Goal: Task Accomplishment & Management: Complete application form

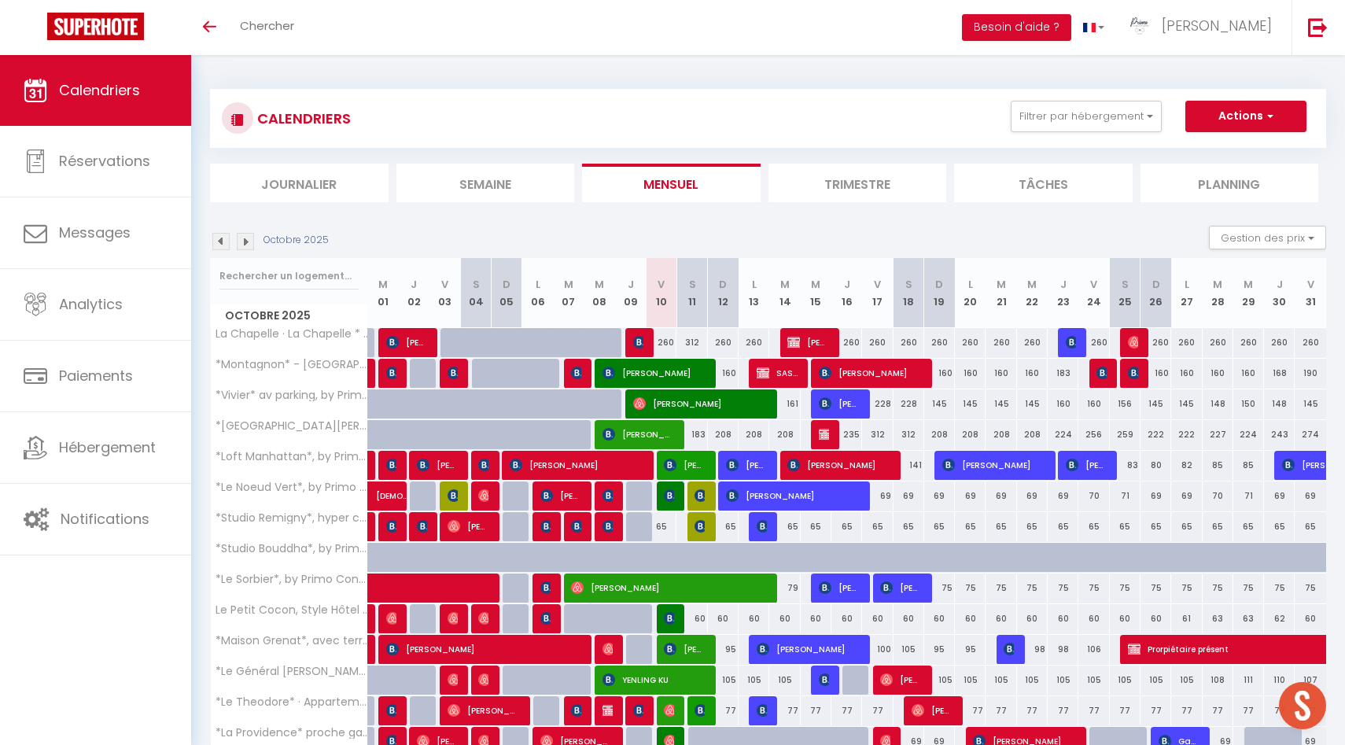
click at [661, 341] on div "260" at bounding box center [661, 342] width 31 height 29
type input "260"
type input "Ven 10 Octobre 2025"
type input "Sam 11 Octobre 2025"
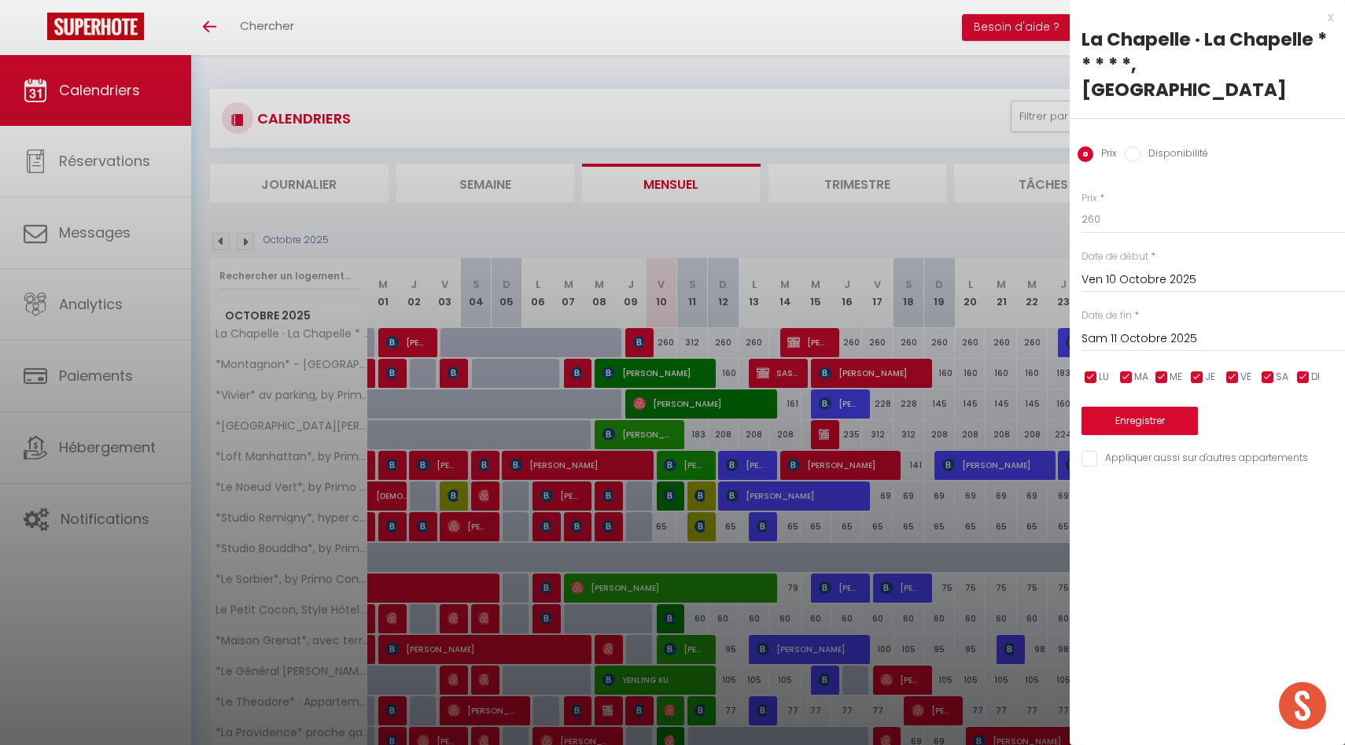
click at [970, 258] on div at bounding box center [672, 372] width 1345 height 745
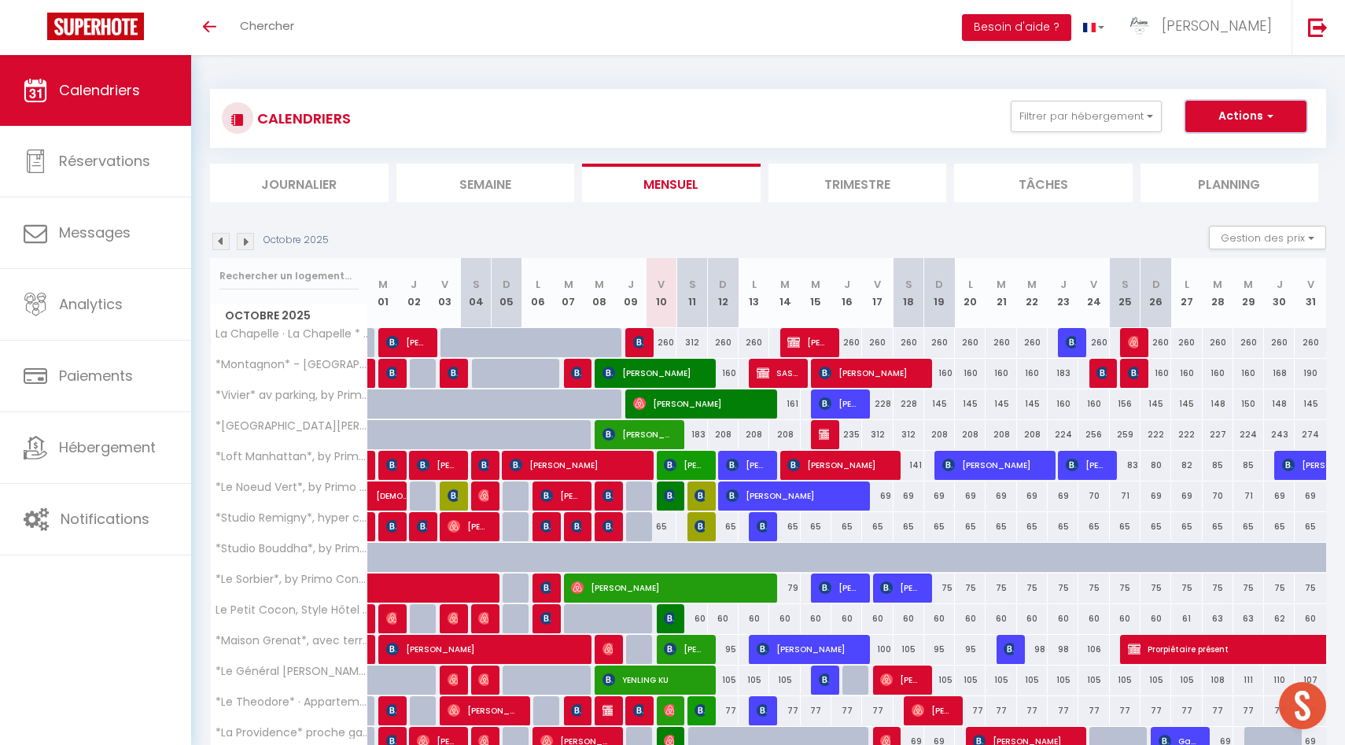
click at [1287, 113] on button "Actions" at bounding box center [1245, 116] width 121 height 31
click at [1227, 152] on link "Nouvelle réservation" at bounding box center [1229, 153] width 137 height 24
select select
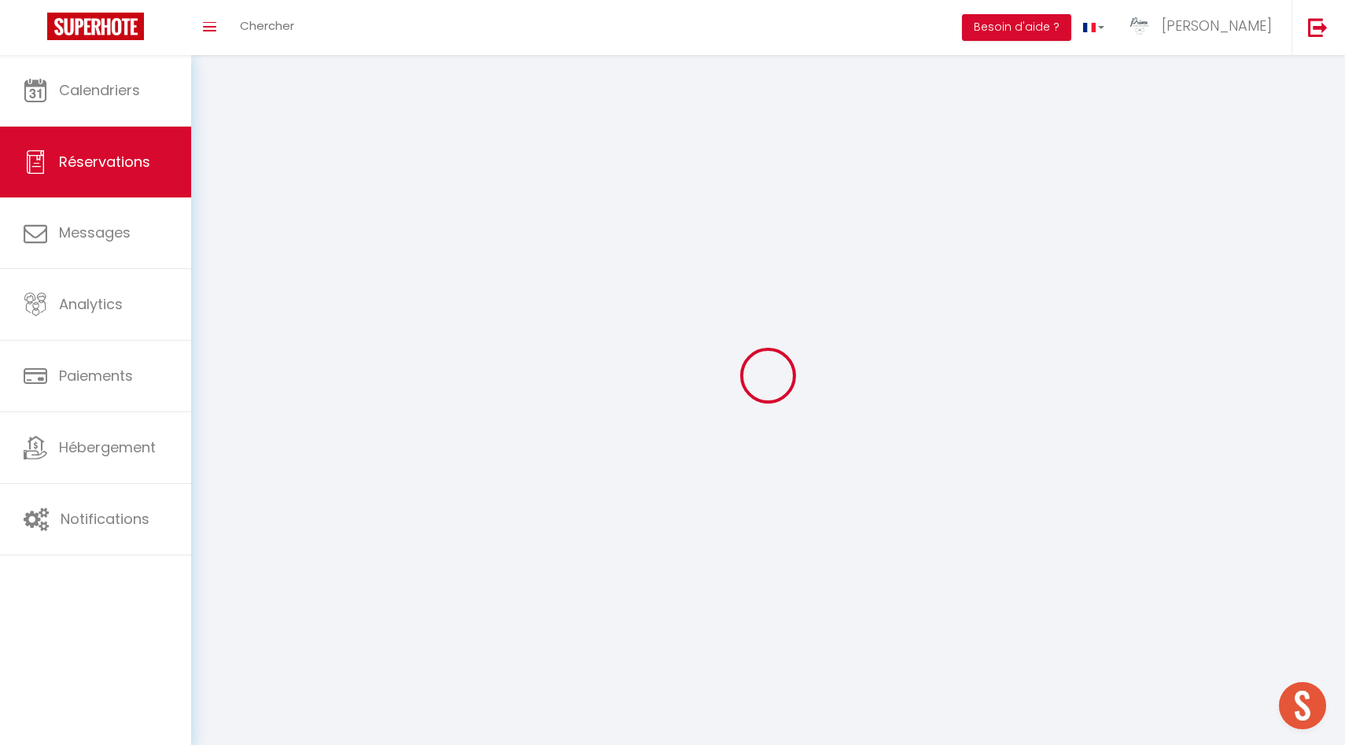
select select
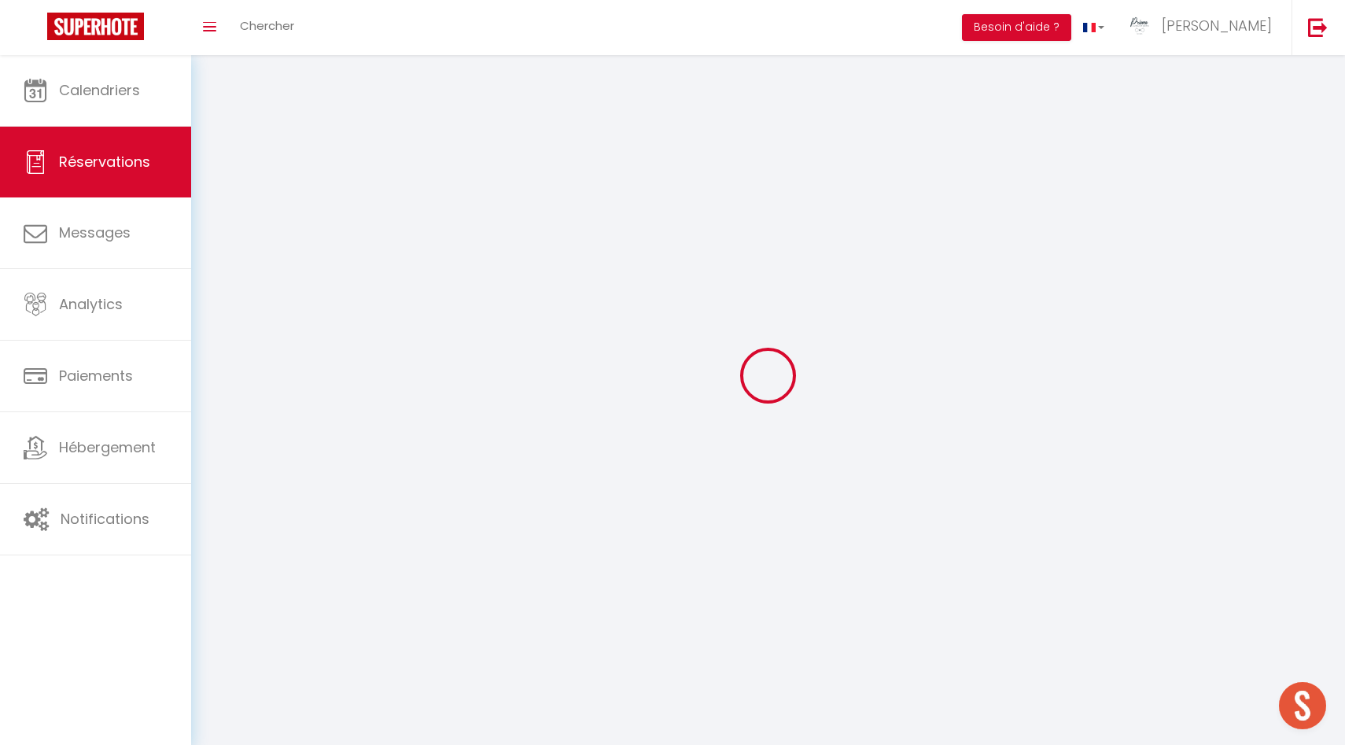
select select
checkbox input "false"
select select
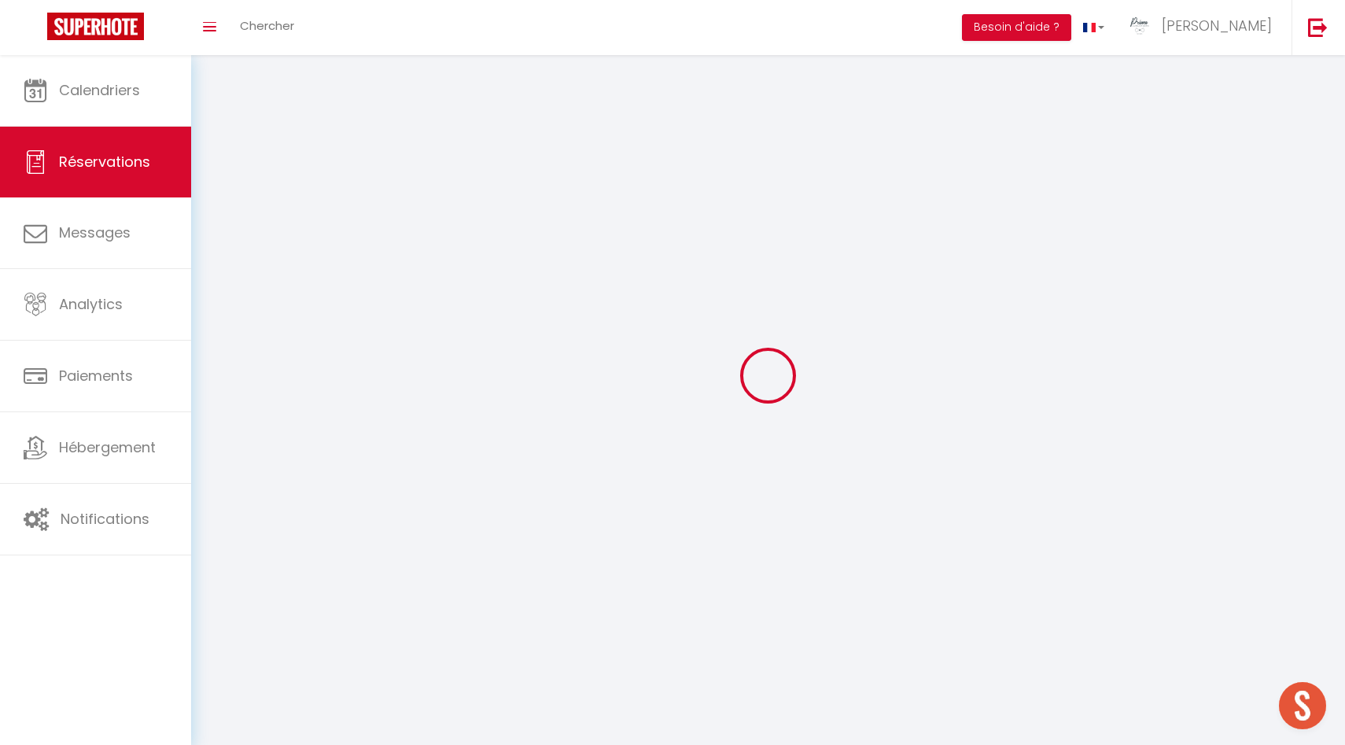
select select
checkbox input "false"
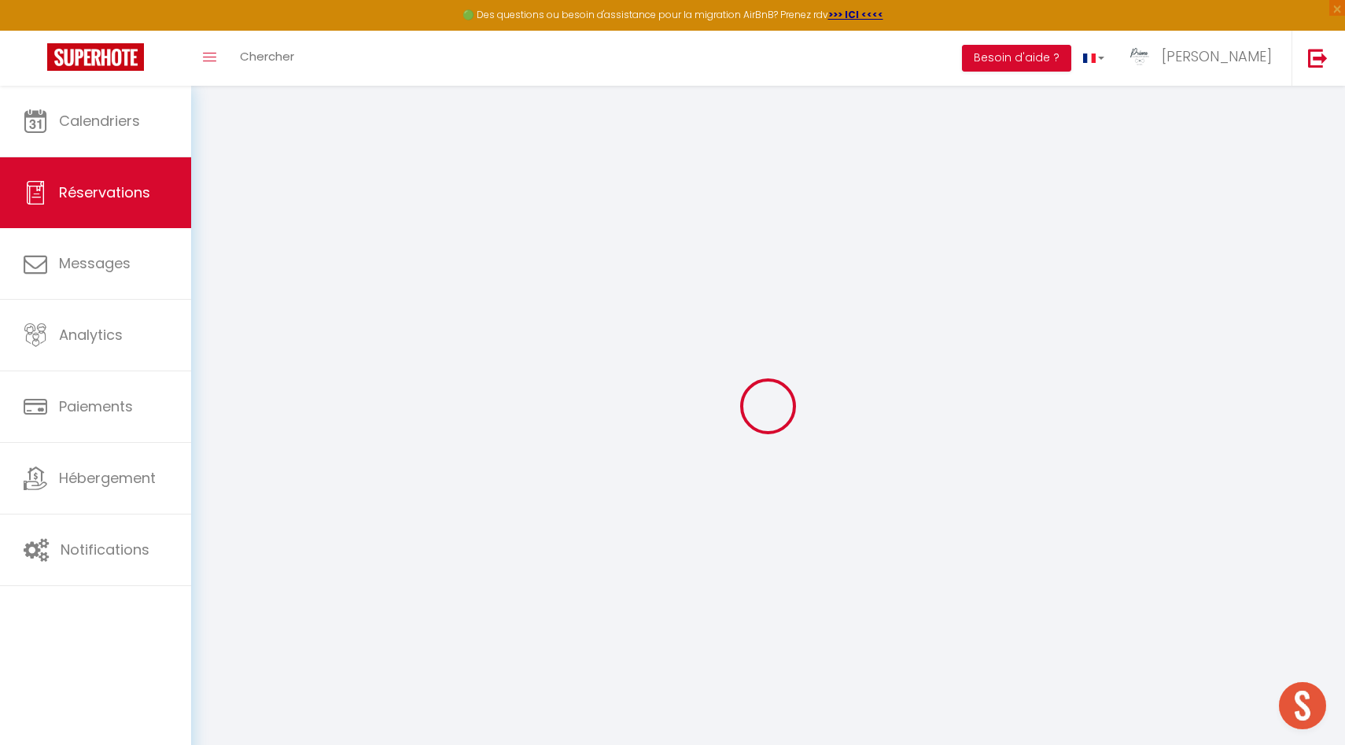
select select
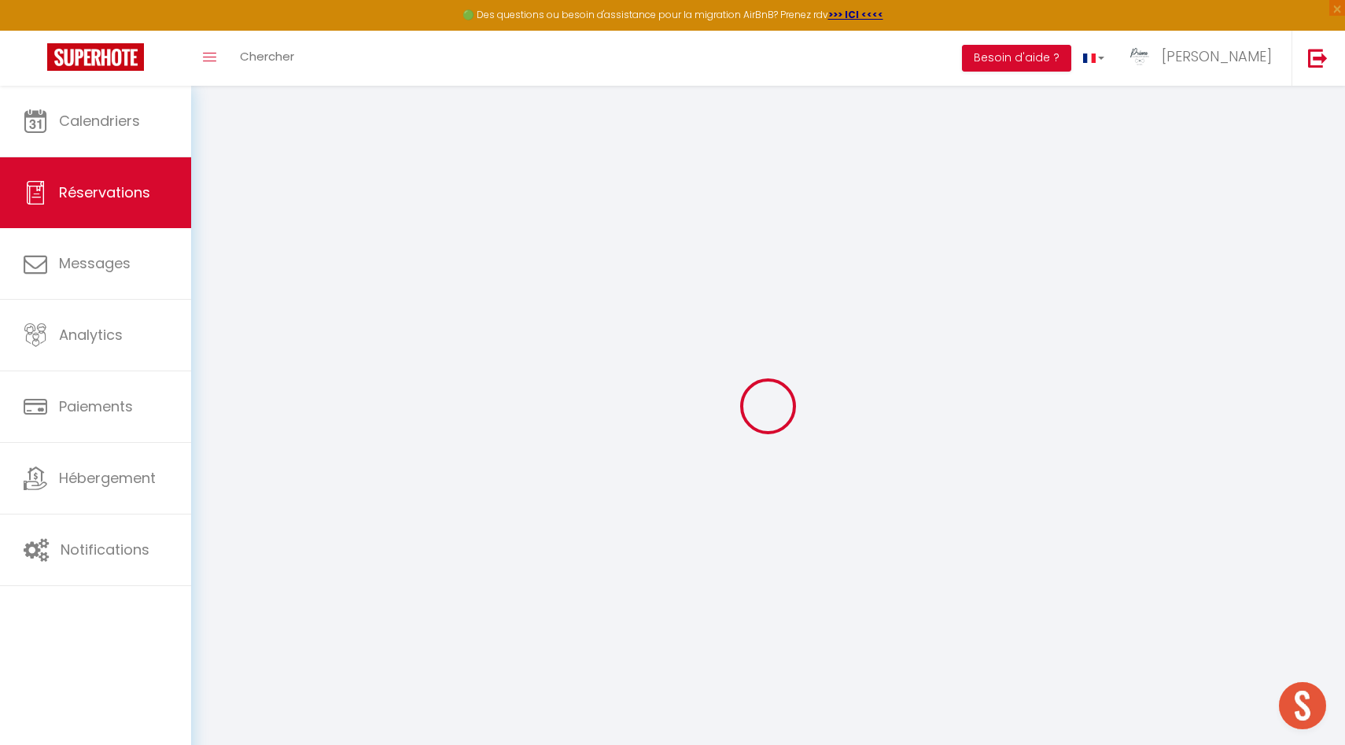
select select
checkbox input "false"
select select
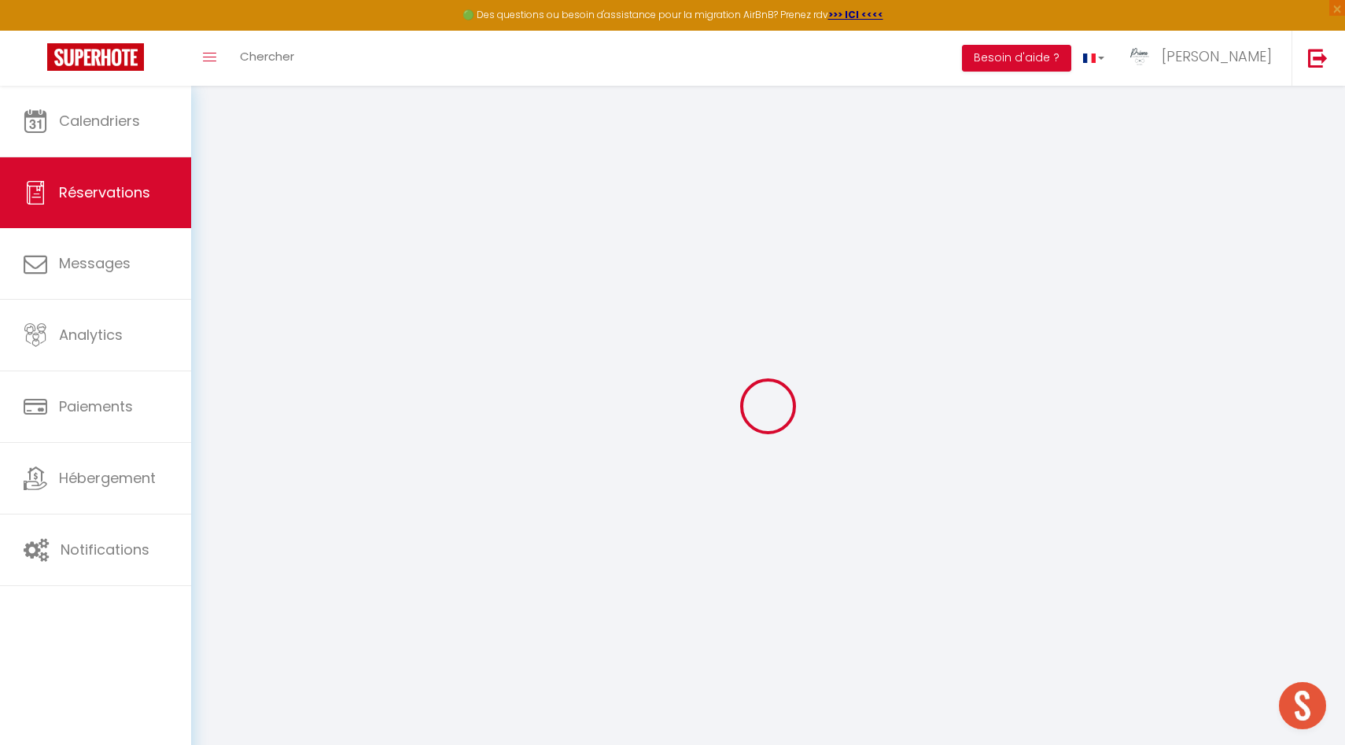
select select
checkbox input "false"
select select
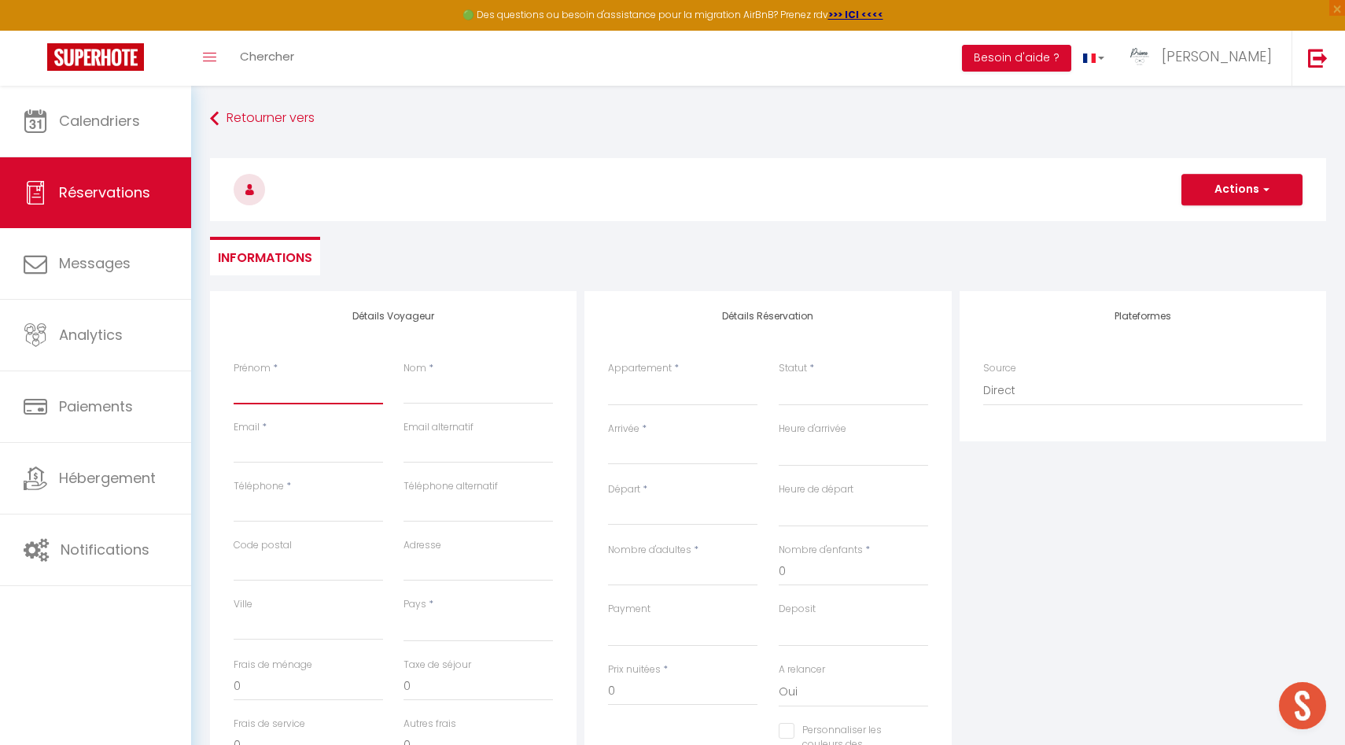
click at [311, 388] on input "Prénom" at bounding box center [308, 390] width 149 height 28
type input "P"
select select
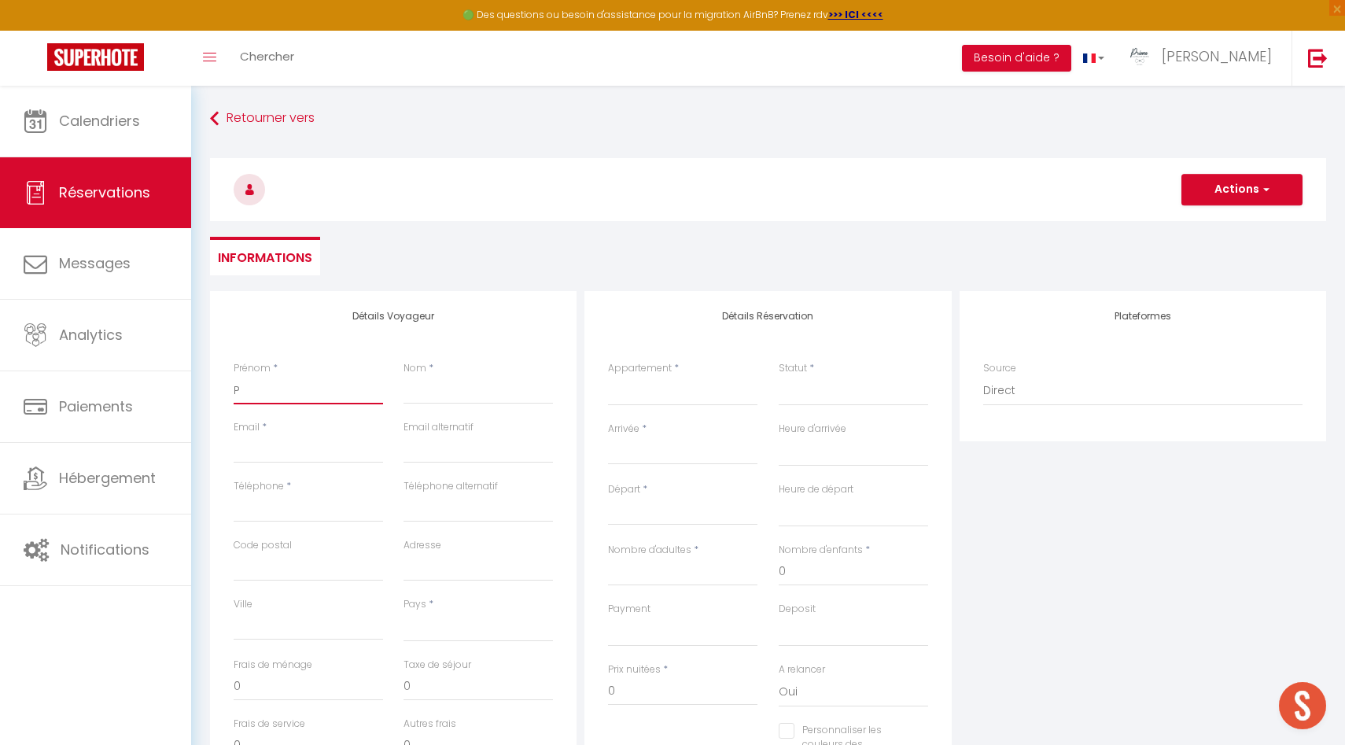
select select
checkbox input "false"
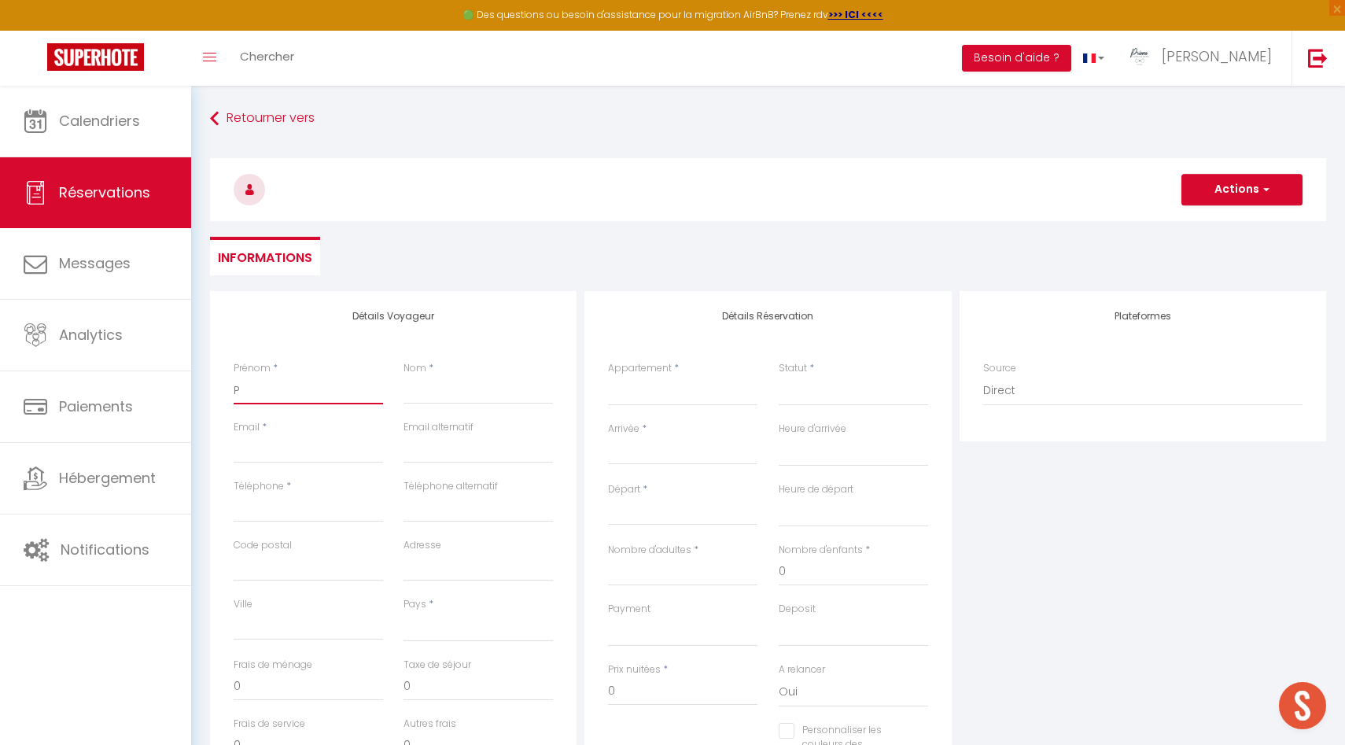
type input "PR"
select select
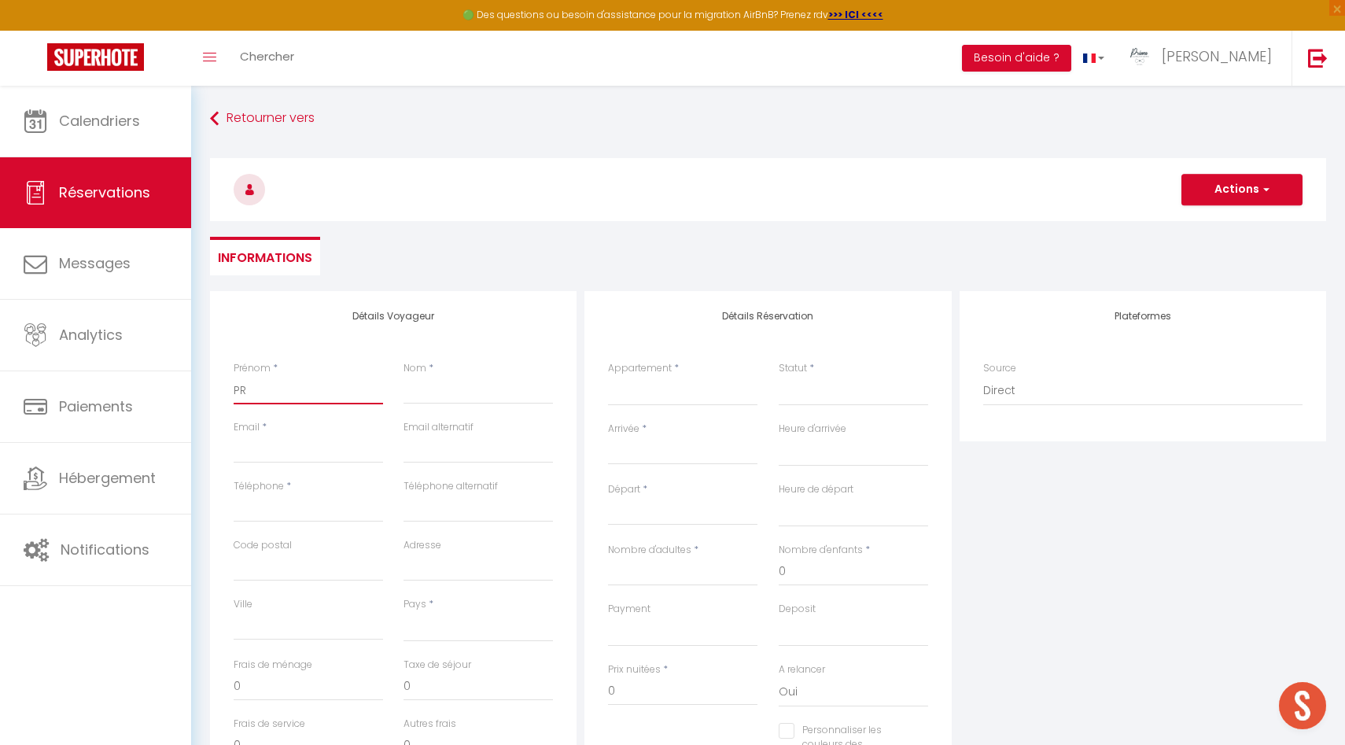
select select
checkbox input "false"
type input "PRO"
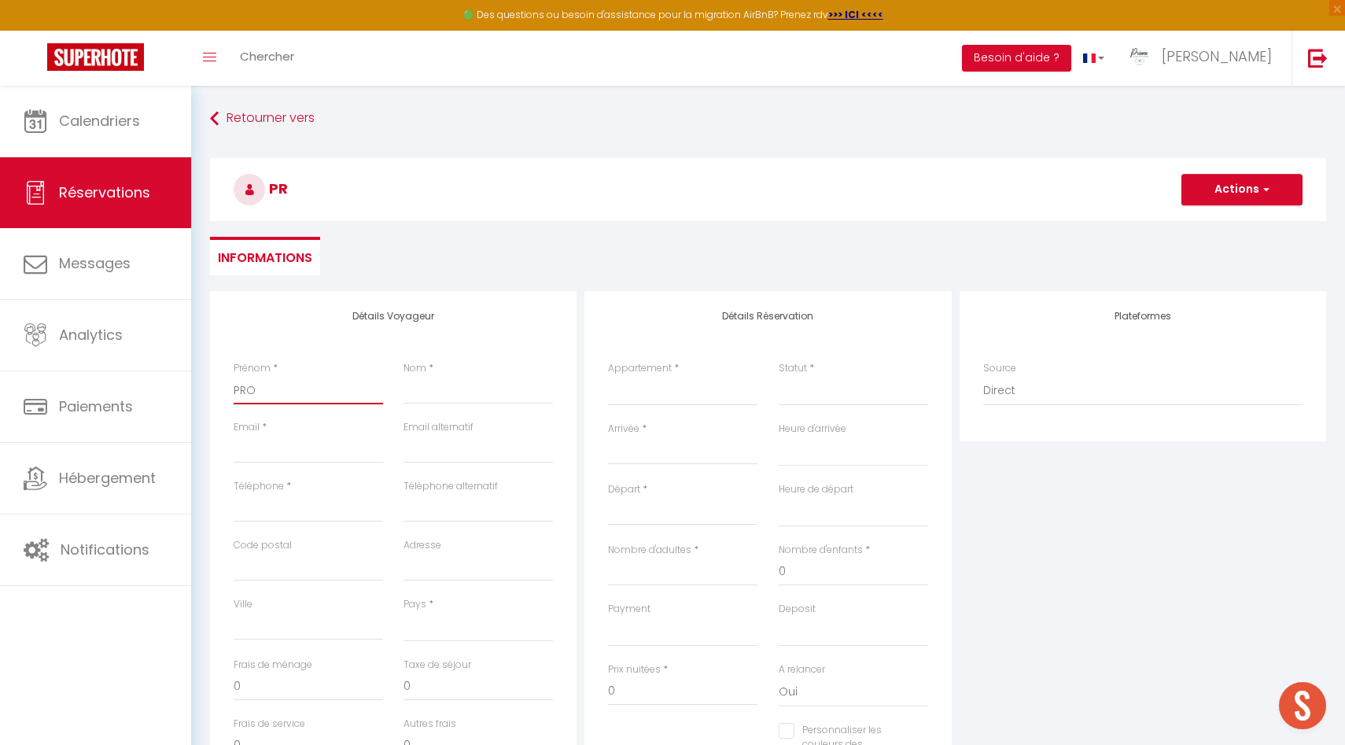
select select
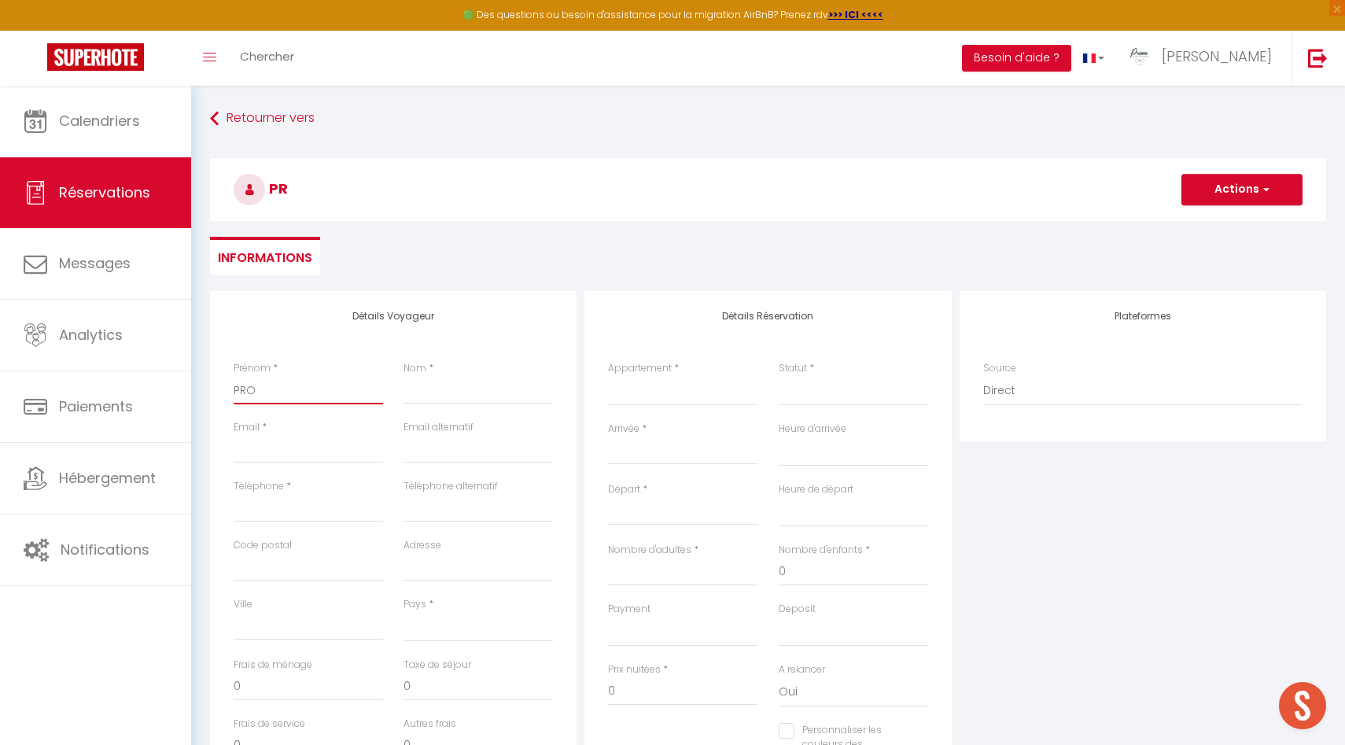
select select
checkbox input "false"
type input "PROP"
select select
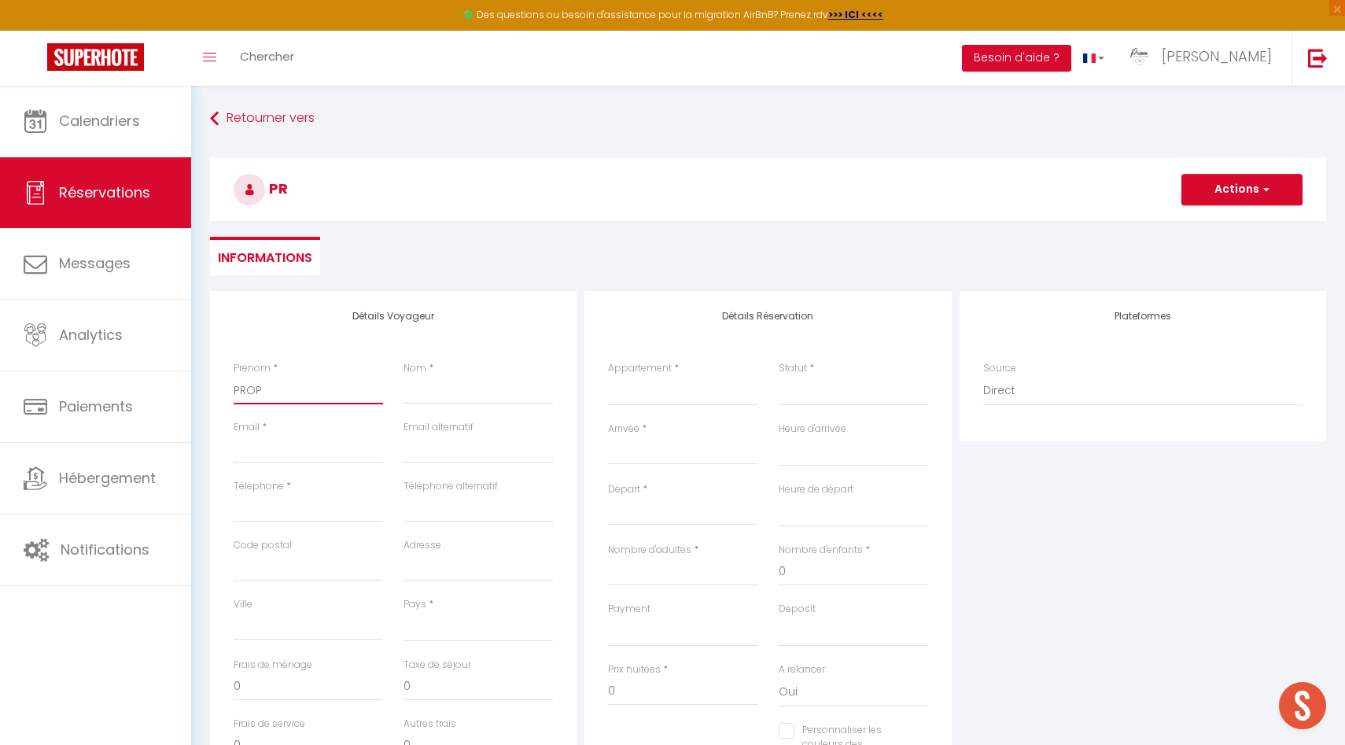
select select
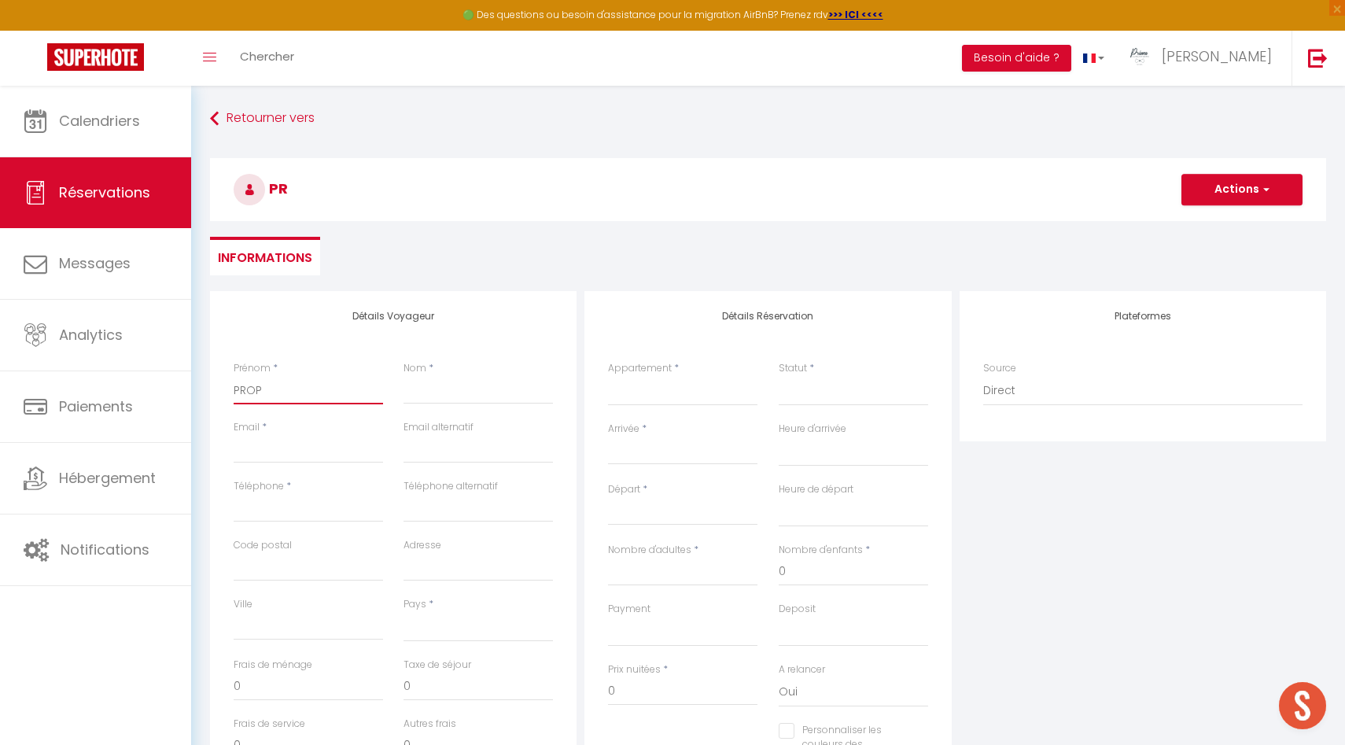
select select
checkbox input "false"
type input "PROPR"
select select
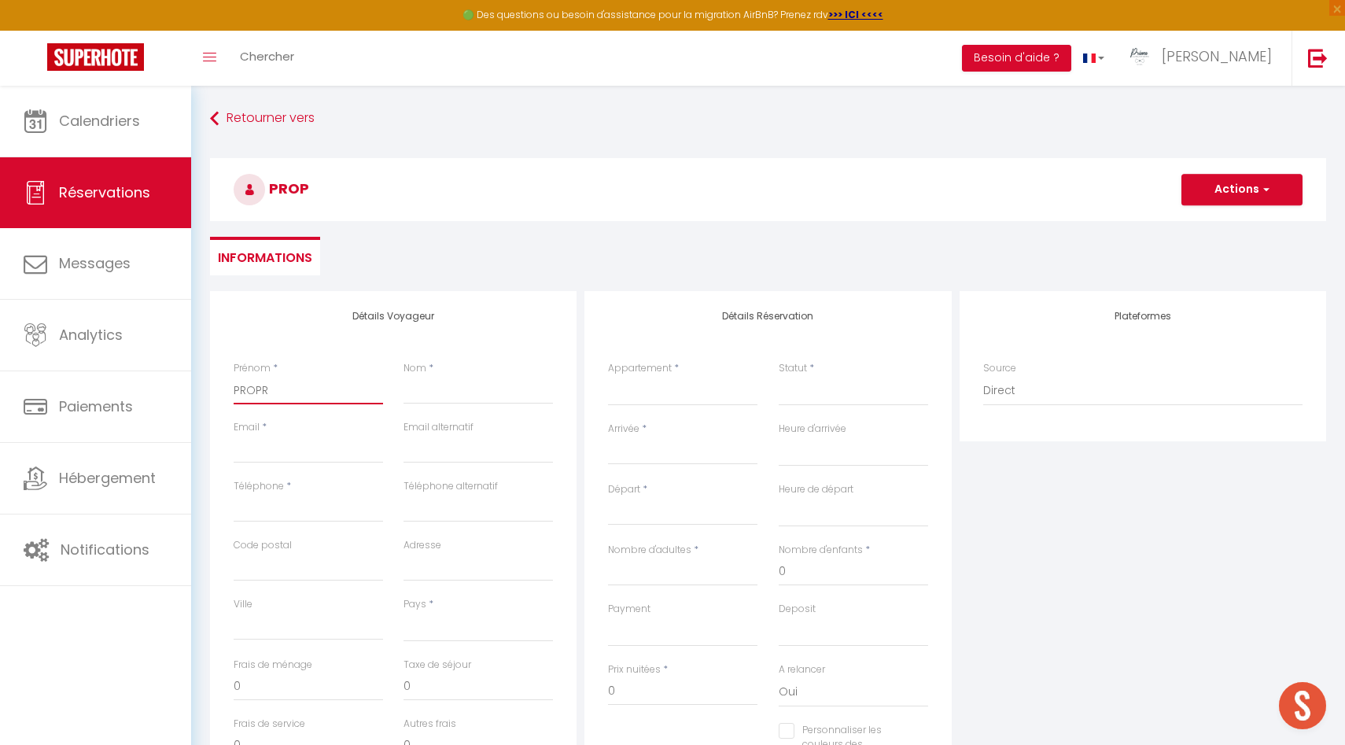
select select
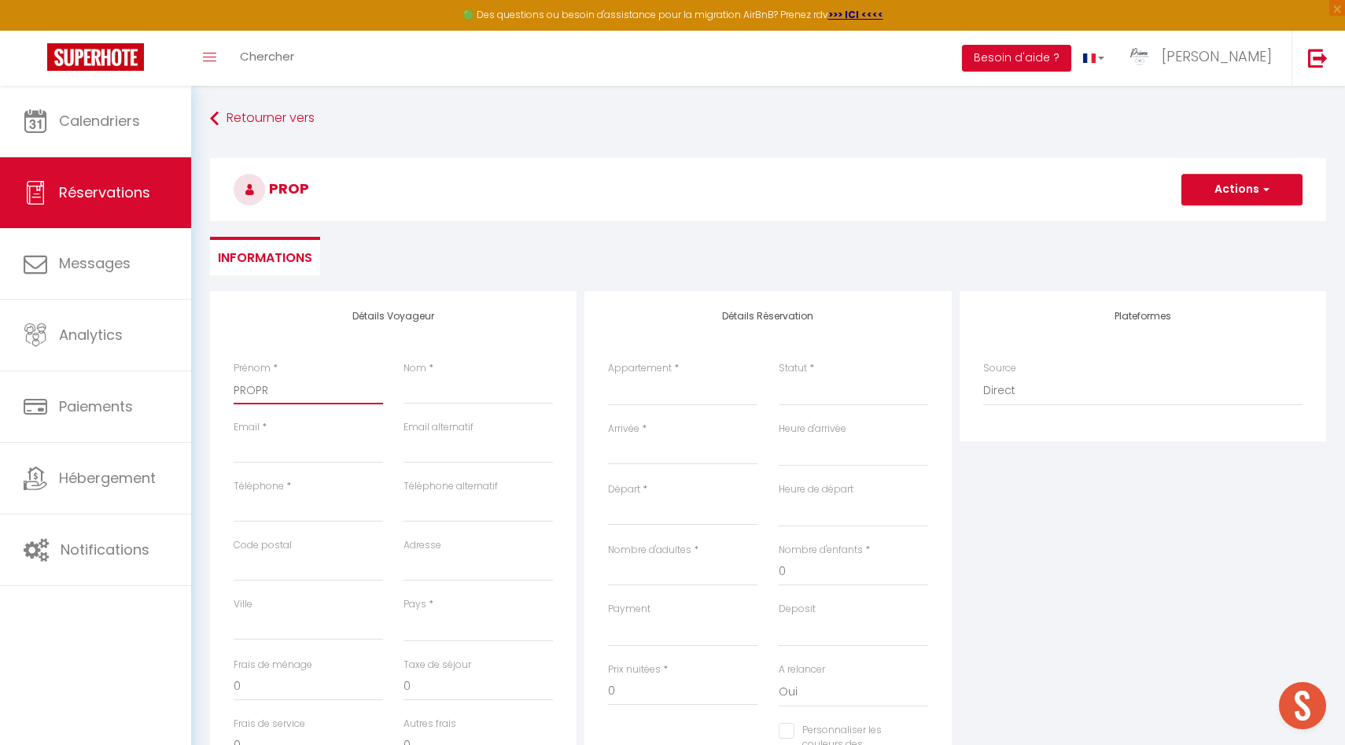
checkbox input "false"
type input "PROPRI"
select select
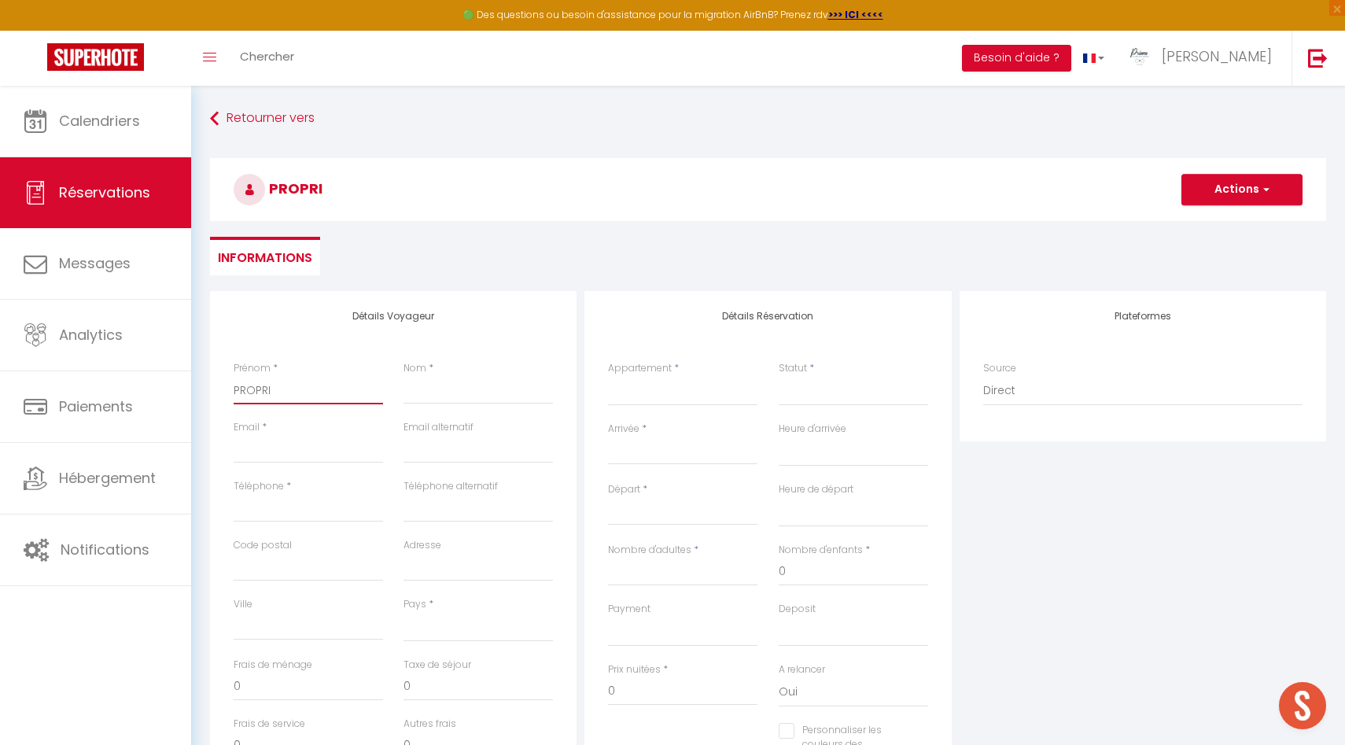
select select
checkbox input "false"
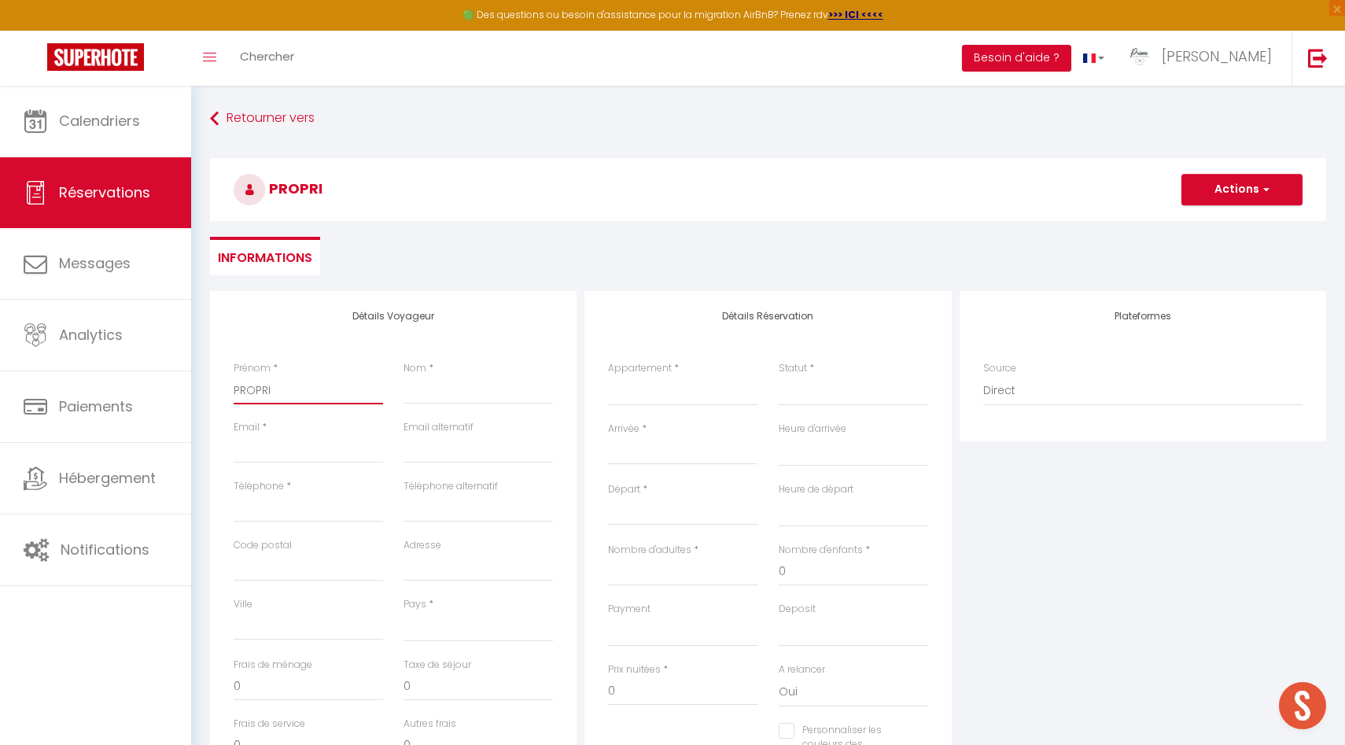
type input "PROPRIO"
select select
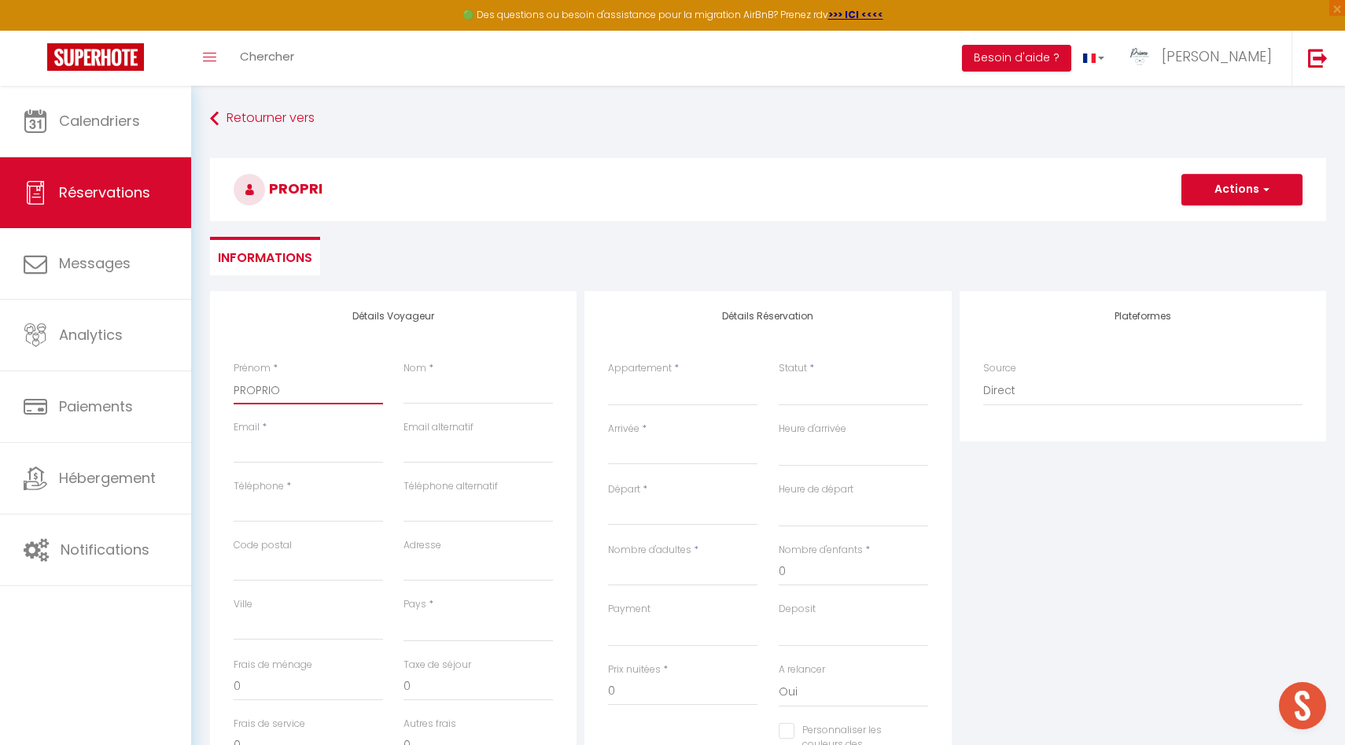
select select
checkbox input "false"
type input "PROPRIO"
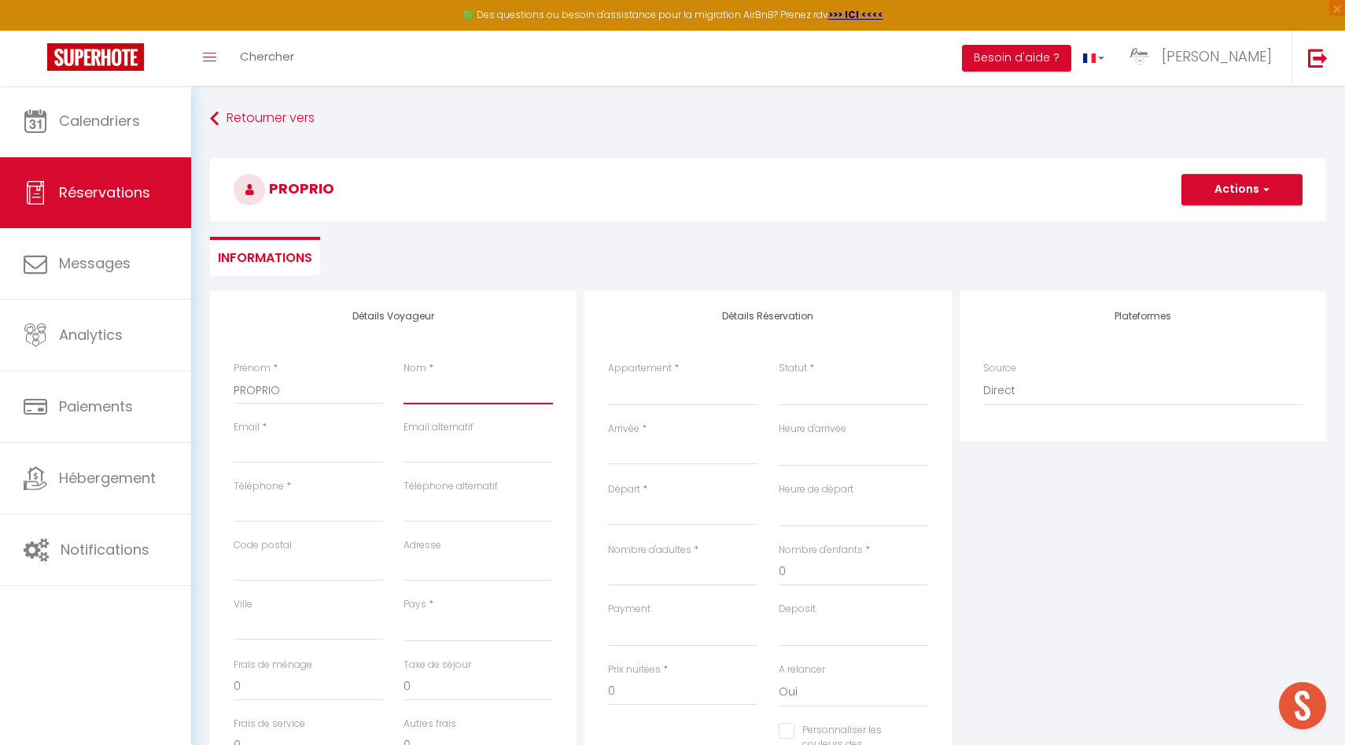
type input "P"
select select
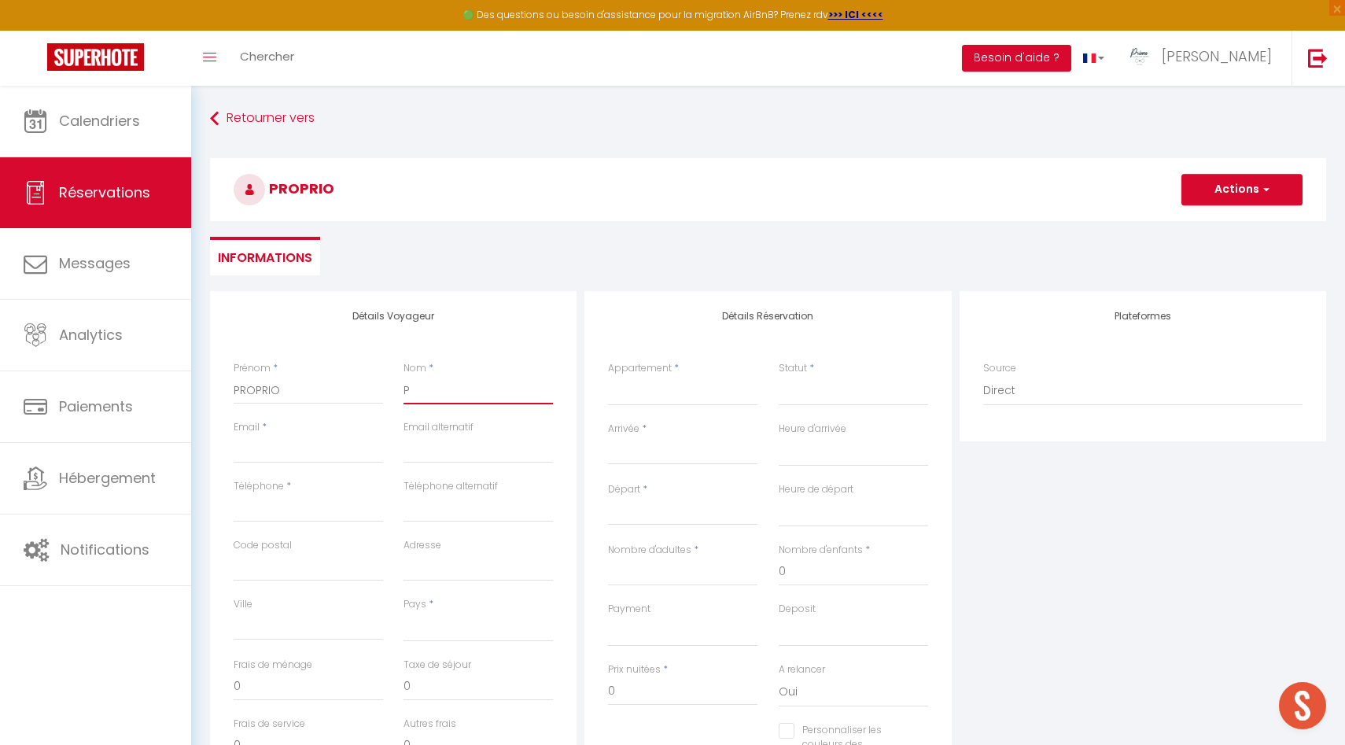
select select
checkbox input "false"
type input "PR"
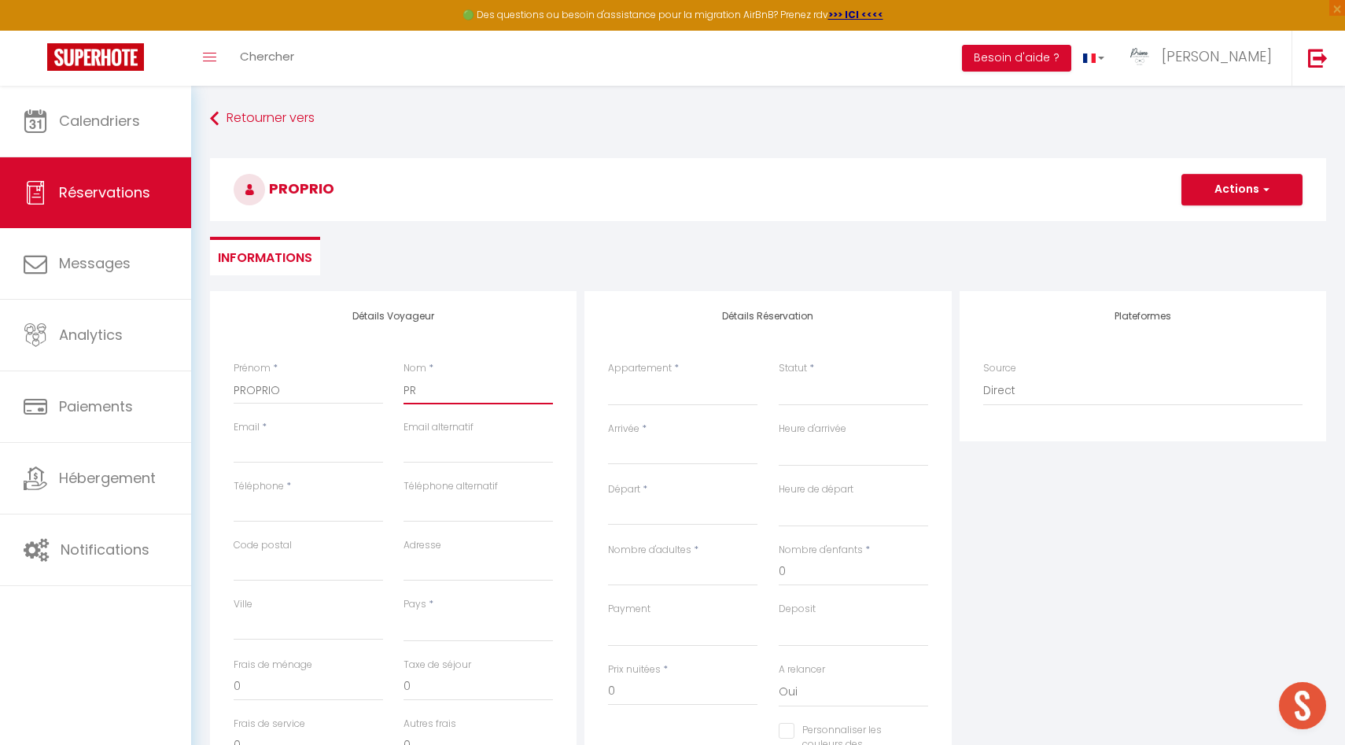
select select
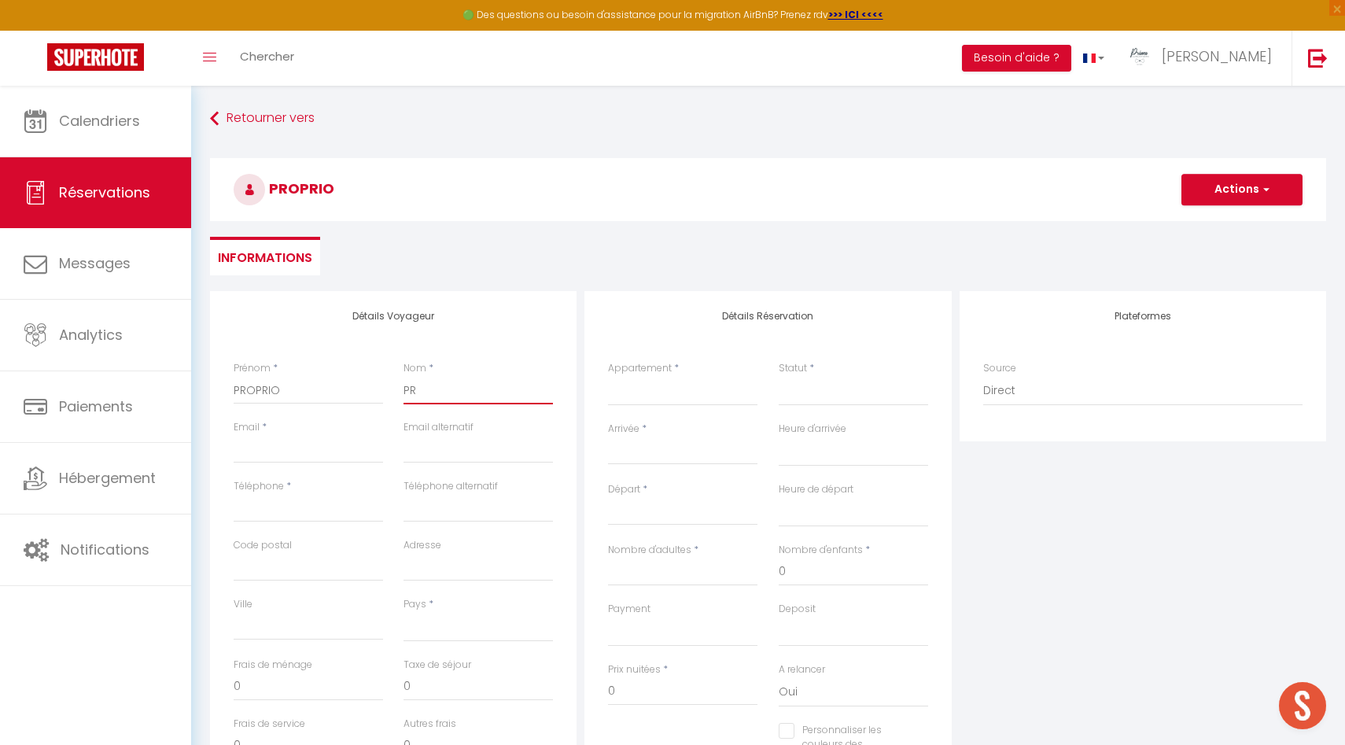
select select
checkbox input "false"
type input "PRO"
select select
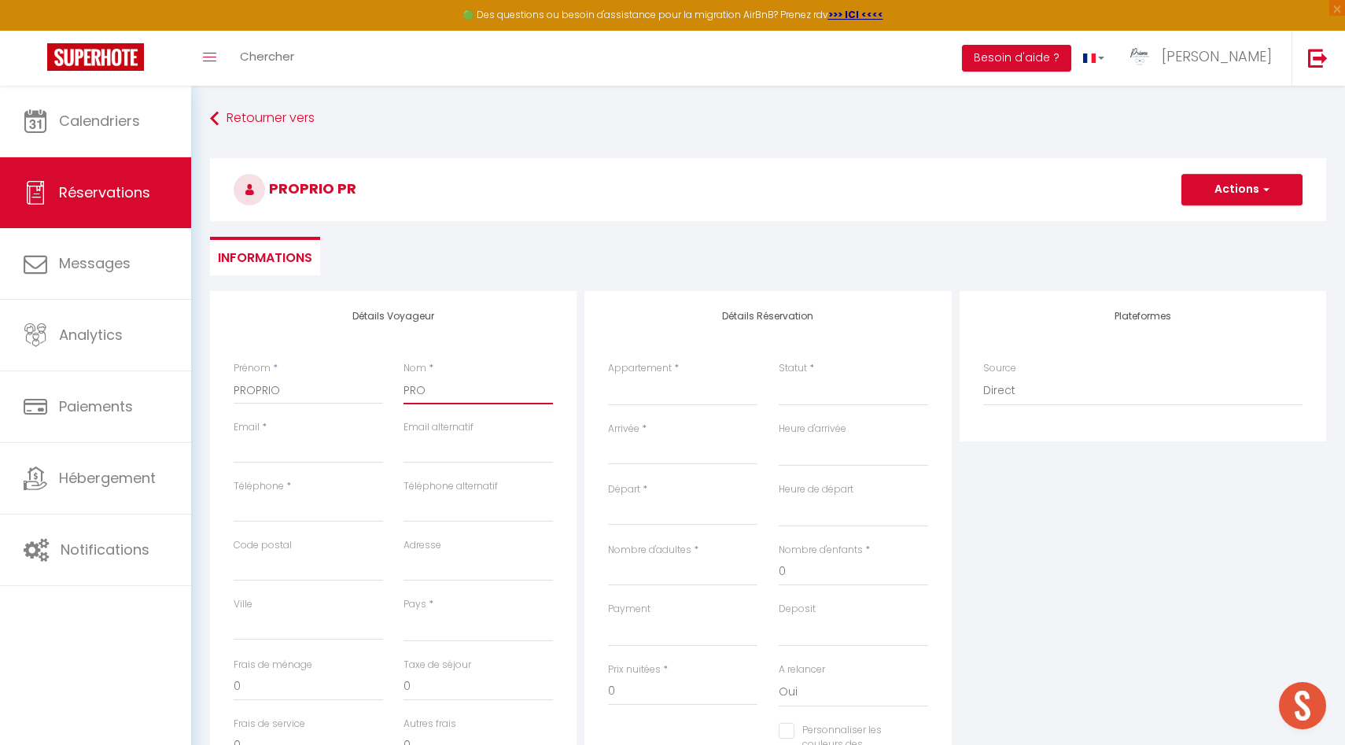
select select
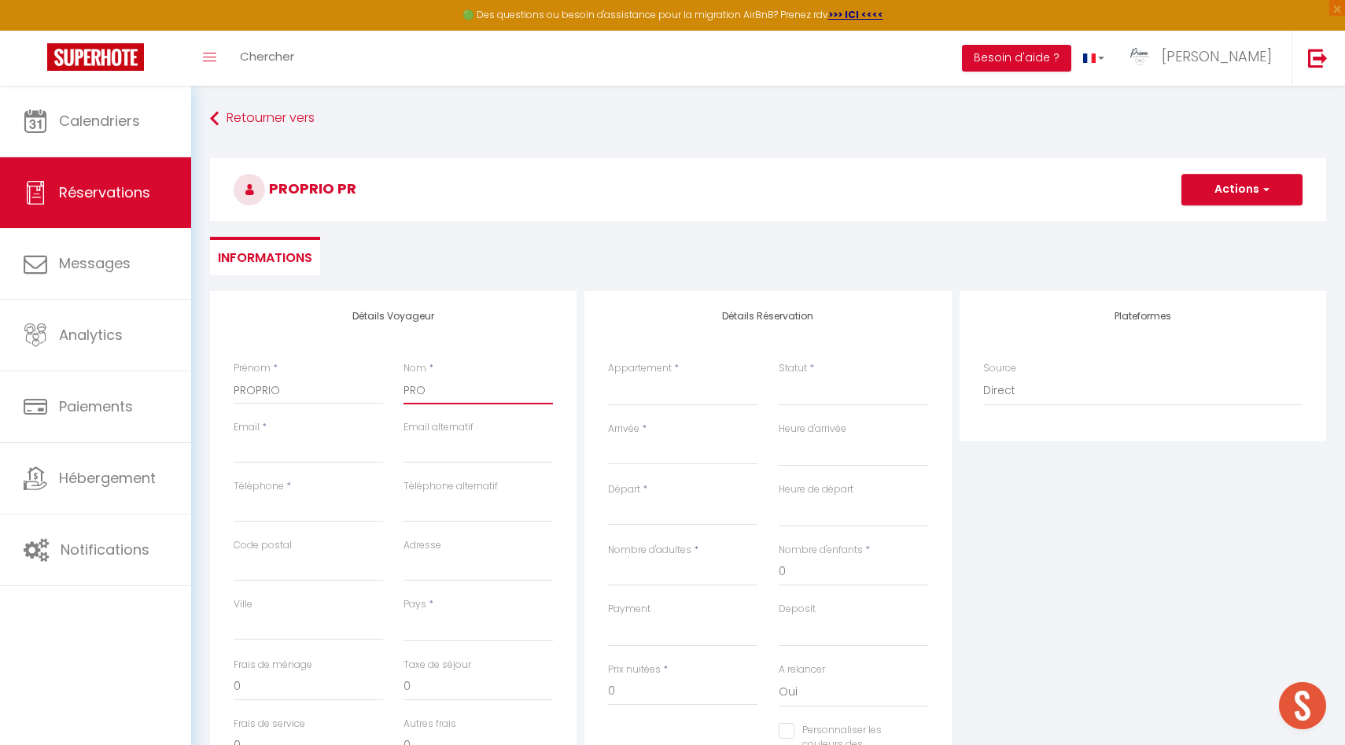
select select
checkbox input "false"
type input "PROP"
select select
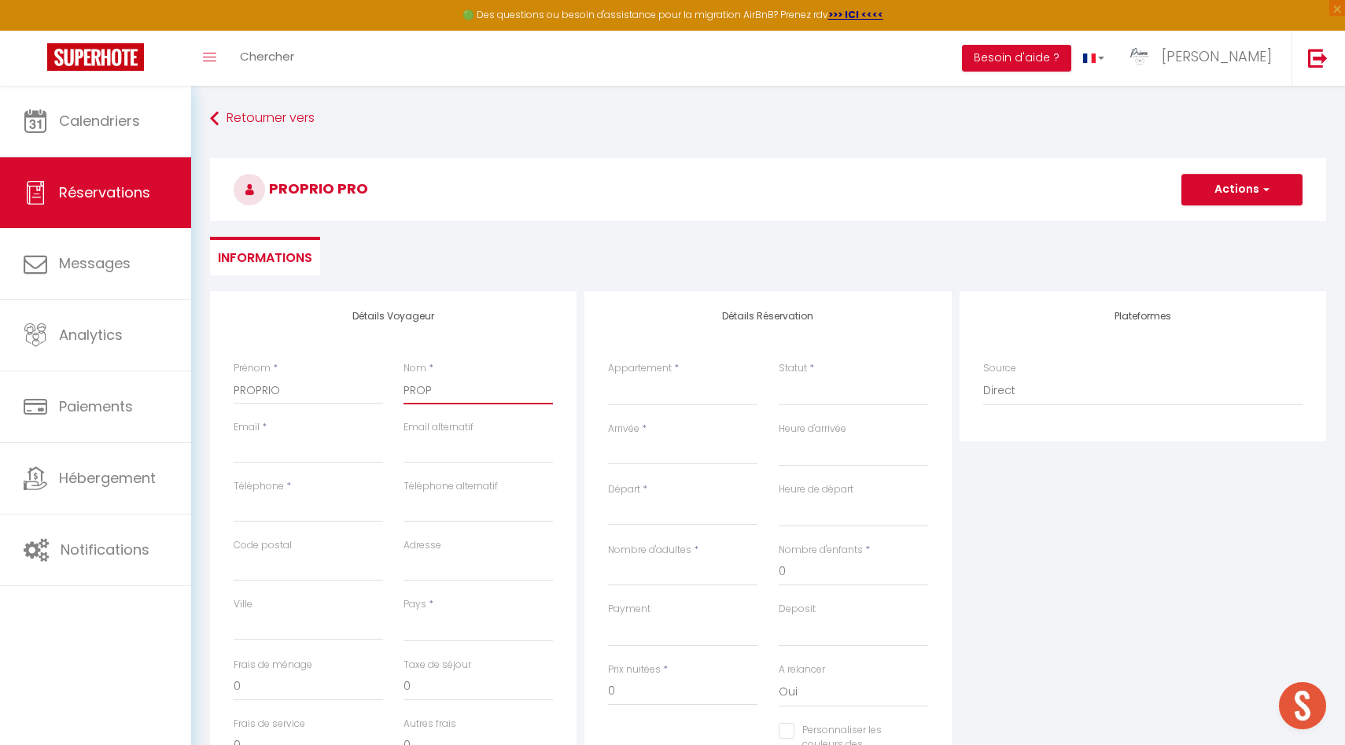
select select
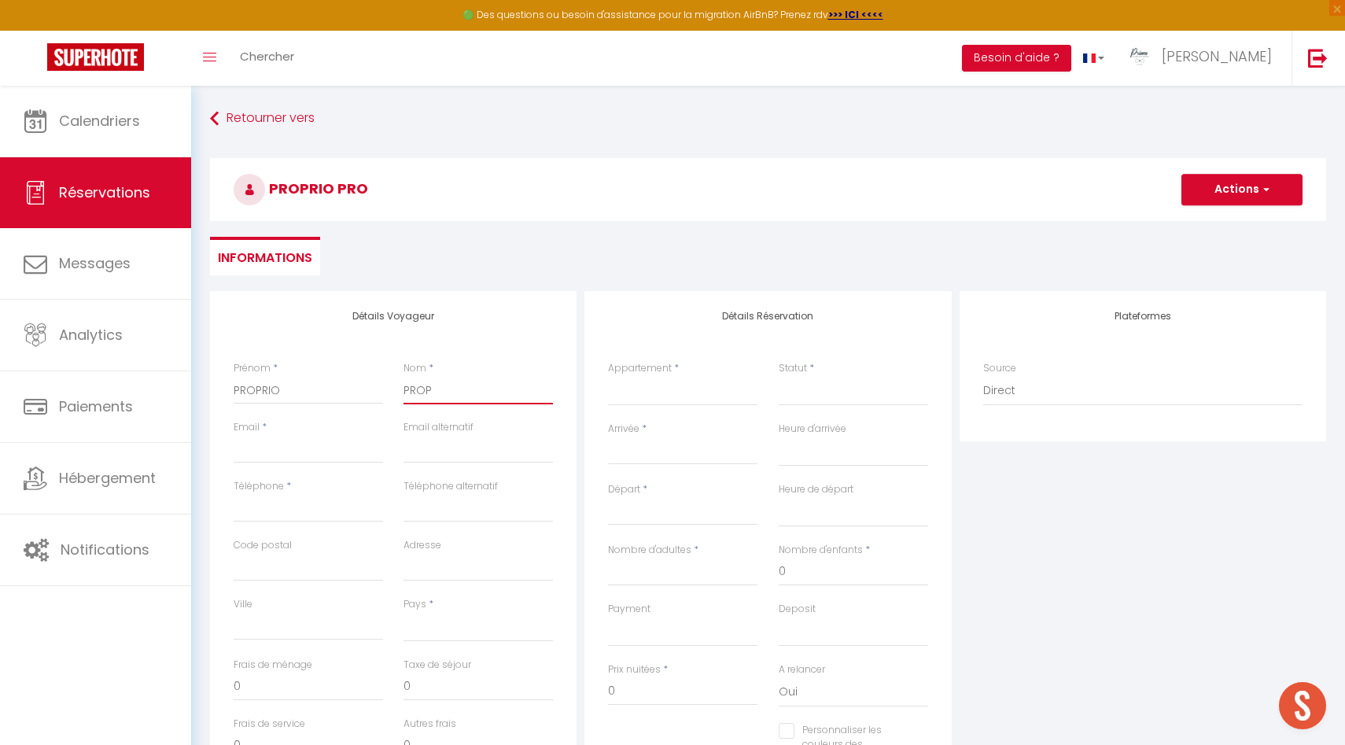
checkbox input "false"
type input "PROPR"
select select
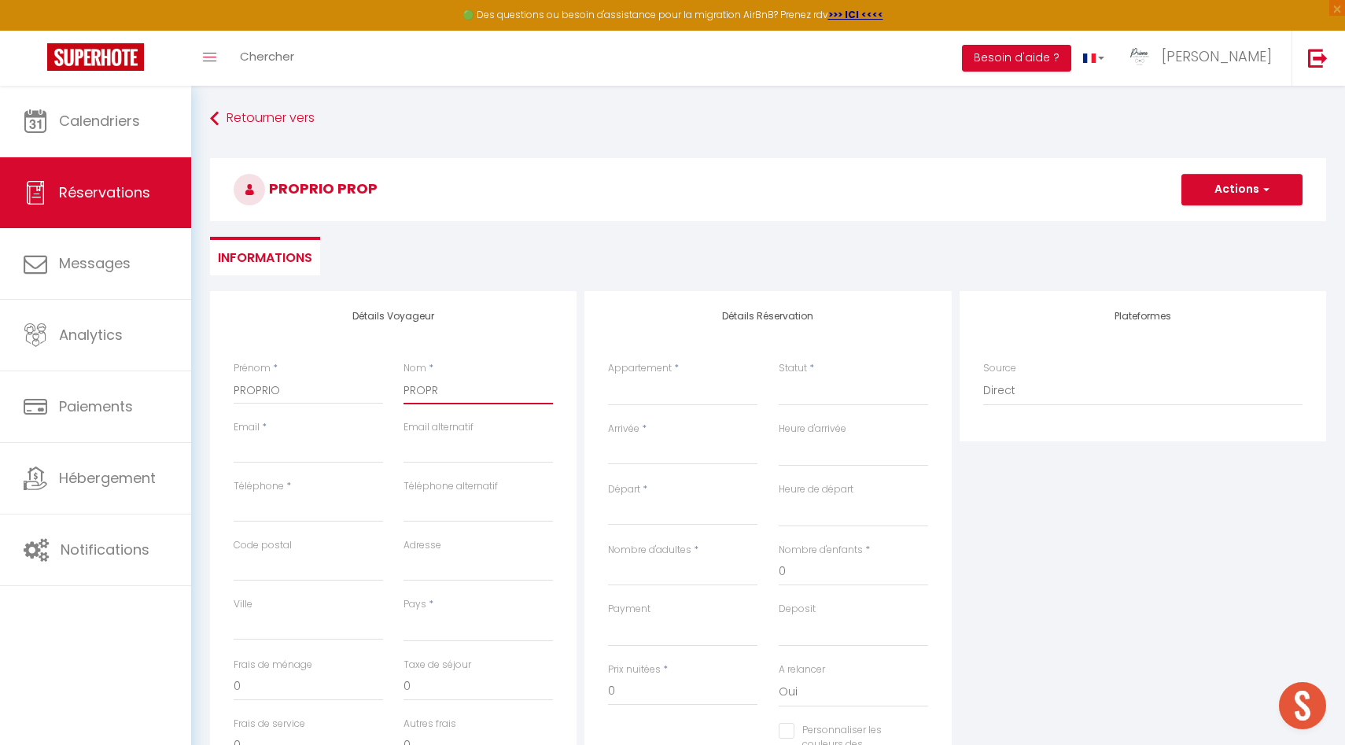
select select
checkbox input "false"
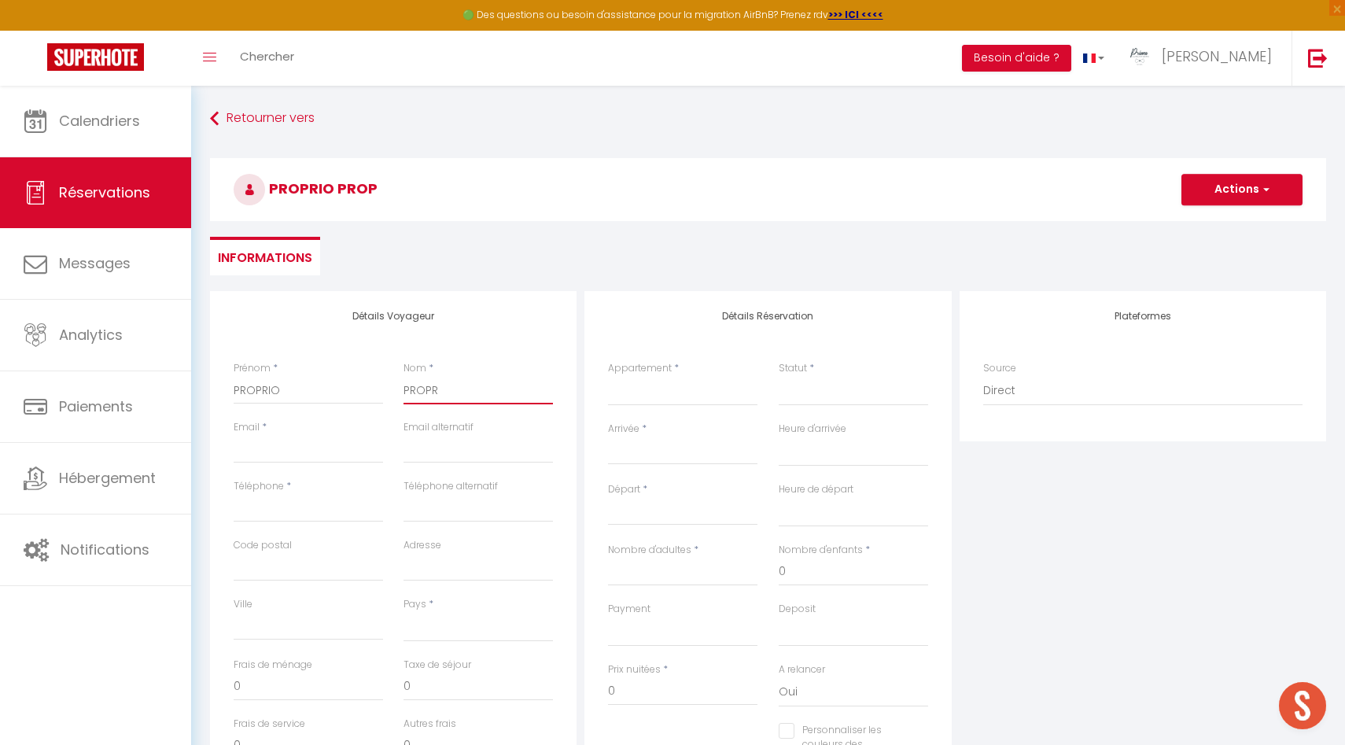
type input "PROPRI"
select select
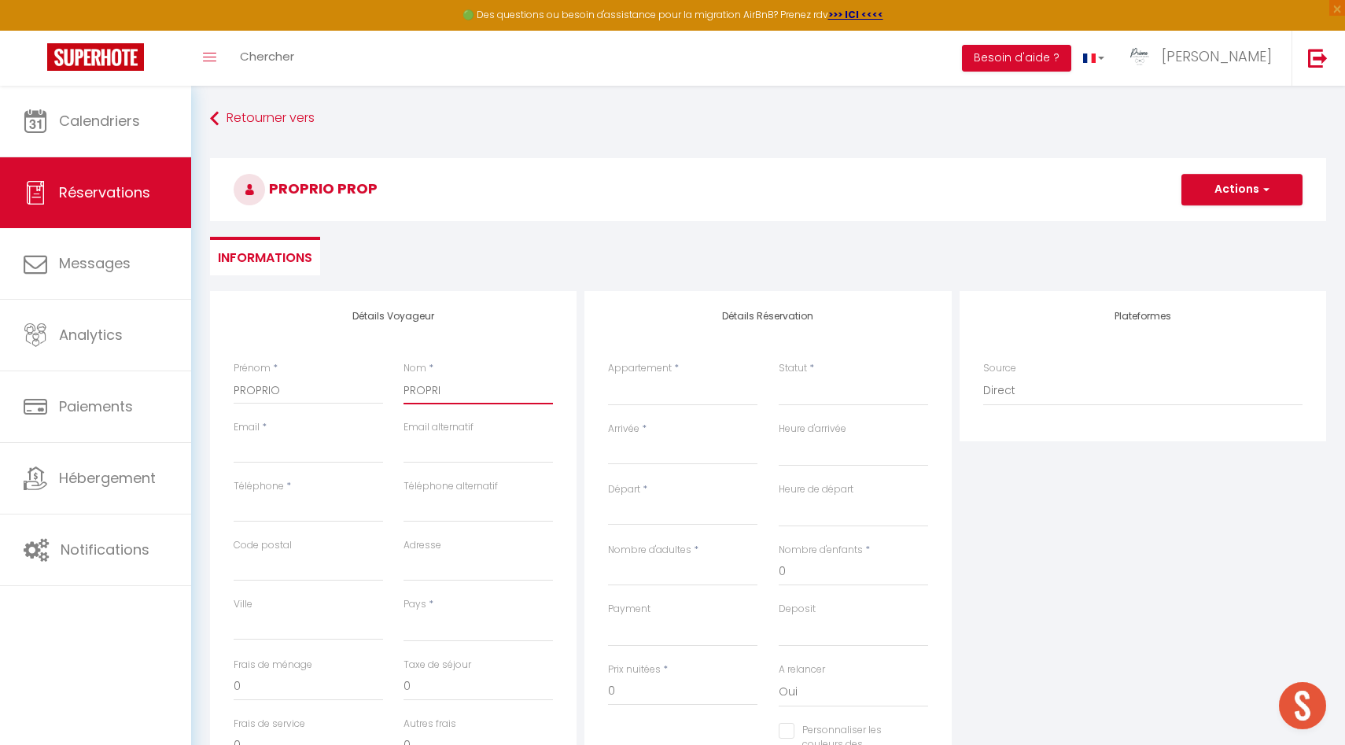
select select
checkbox input "false"
type input "PROPRIO"
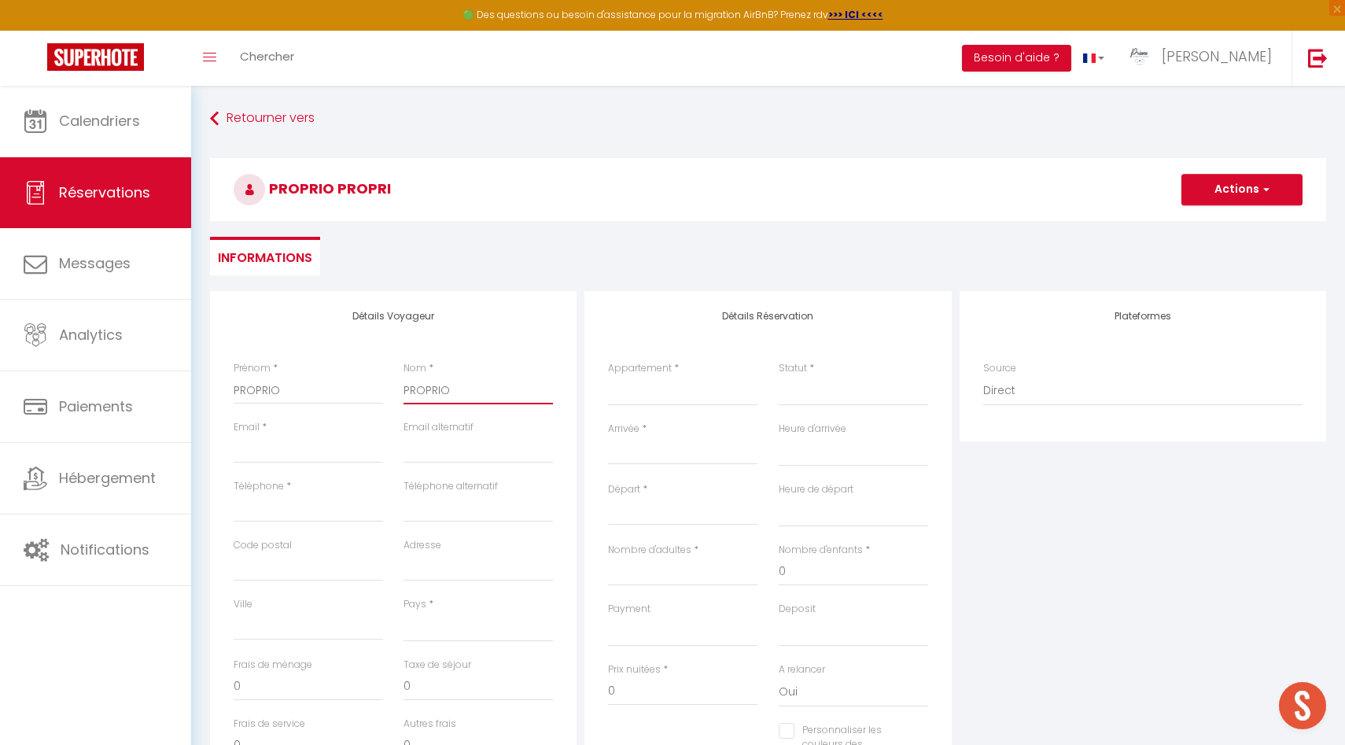
select select
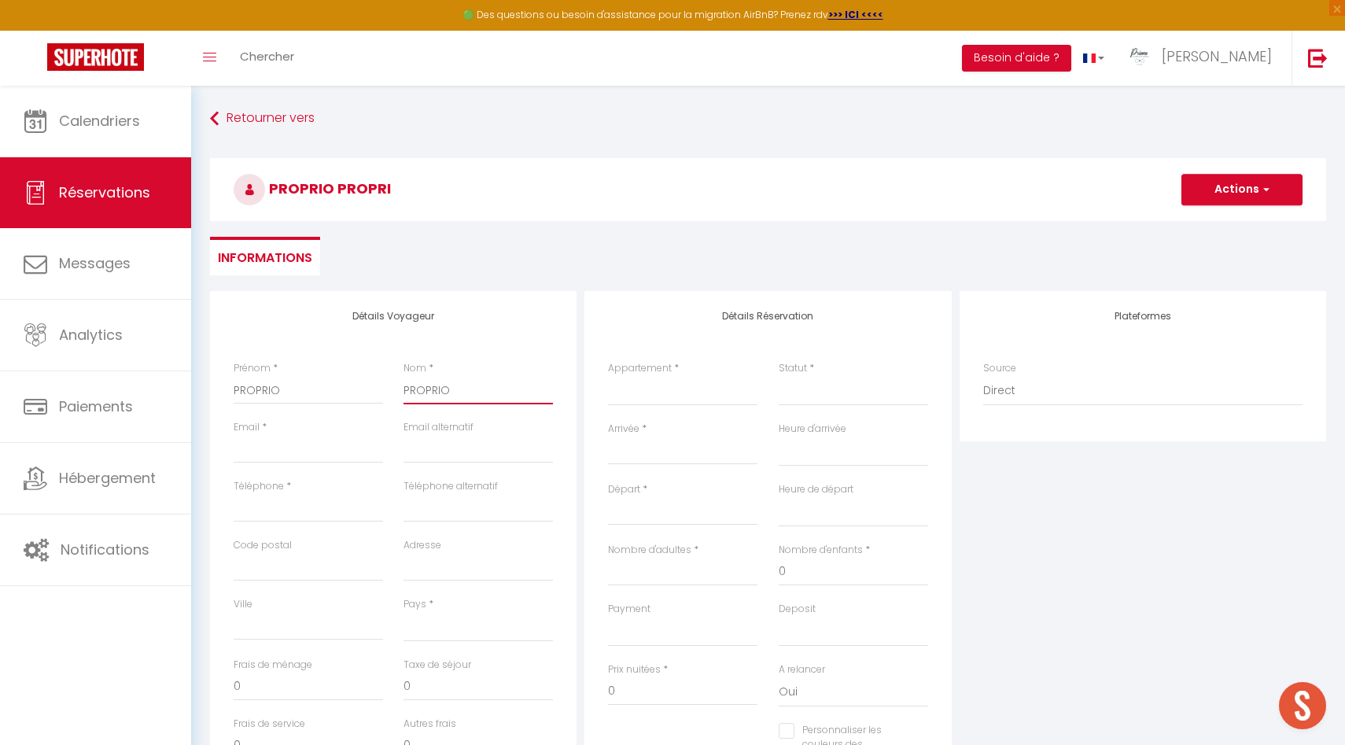
select select
checkbox input "false"
type input "PROPRIO"
type input "f"
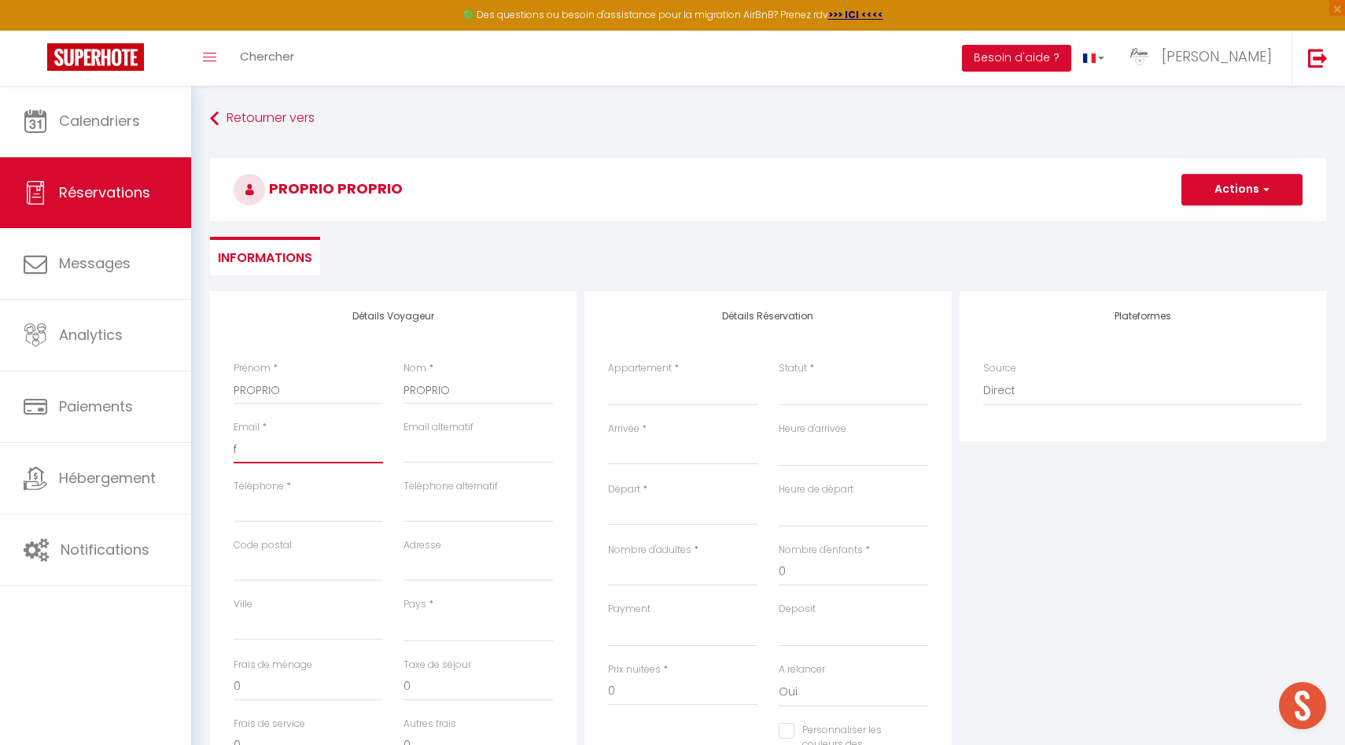
select select
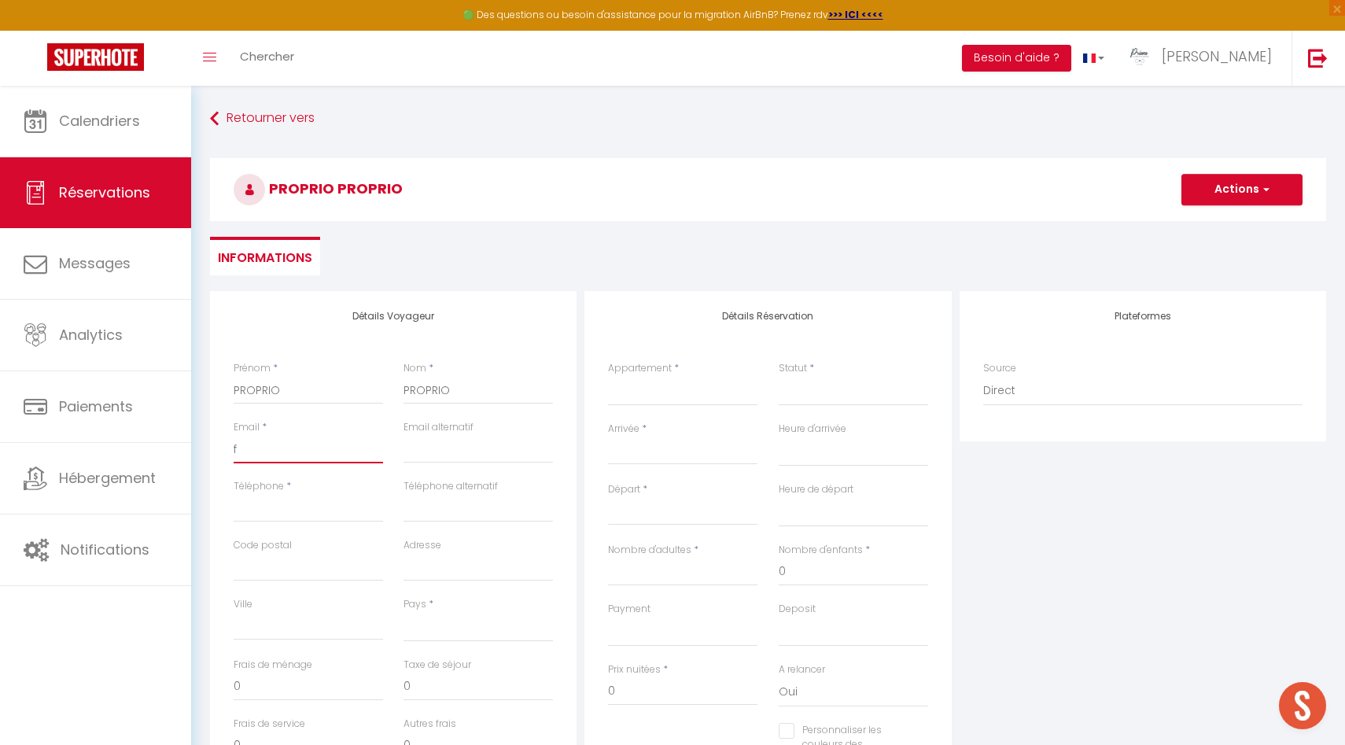
select select
checkbox input "false"
type input "fa"
select select
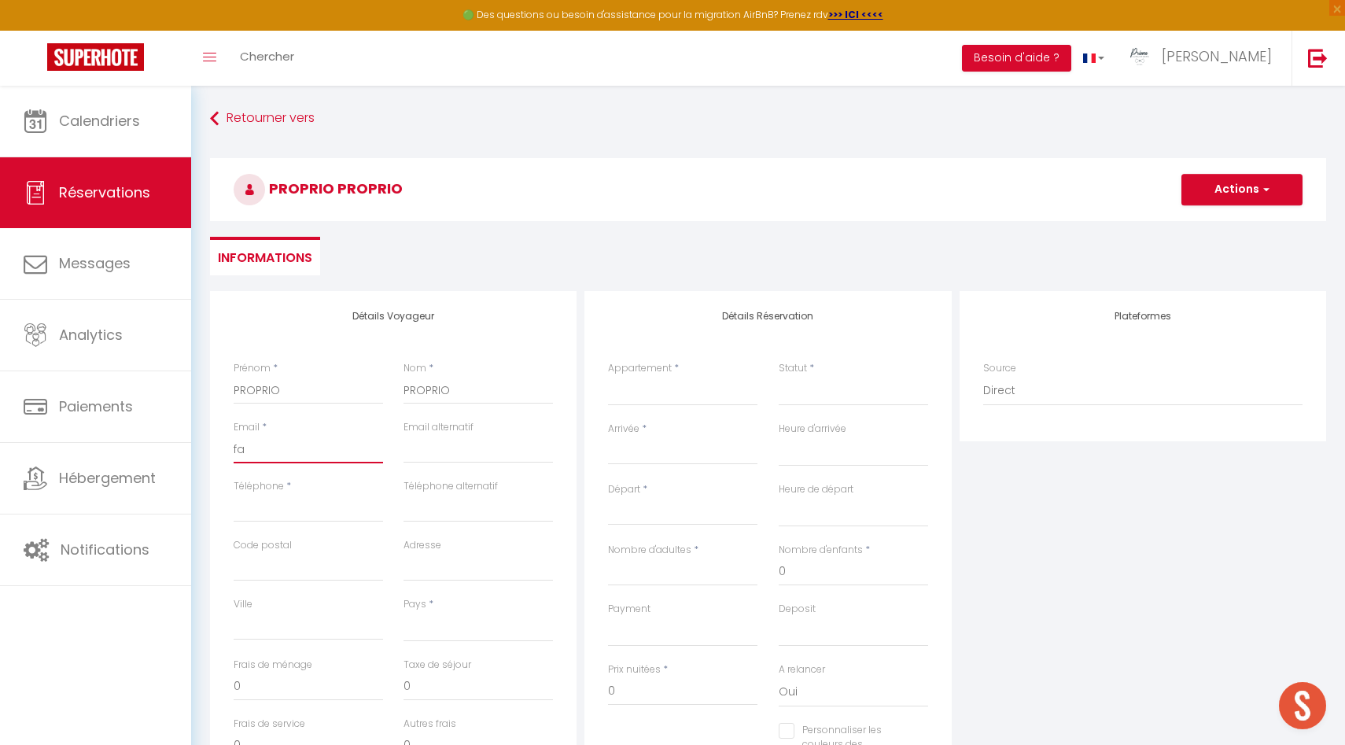
select select
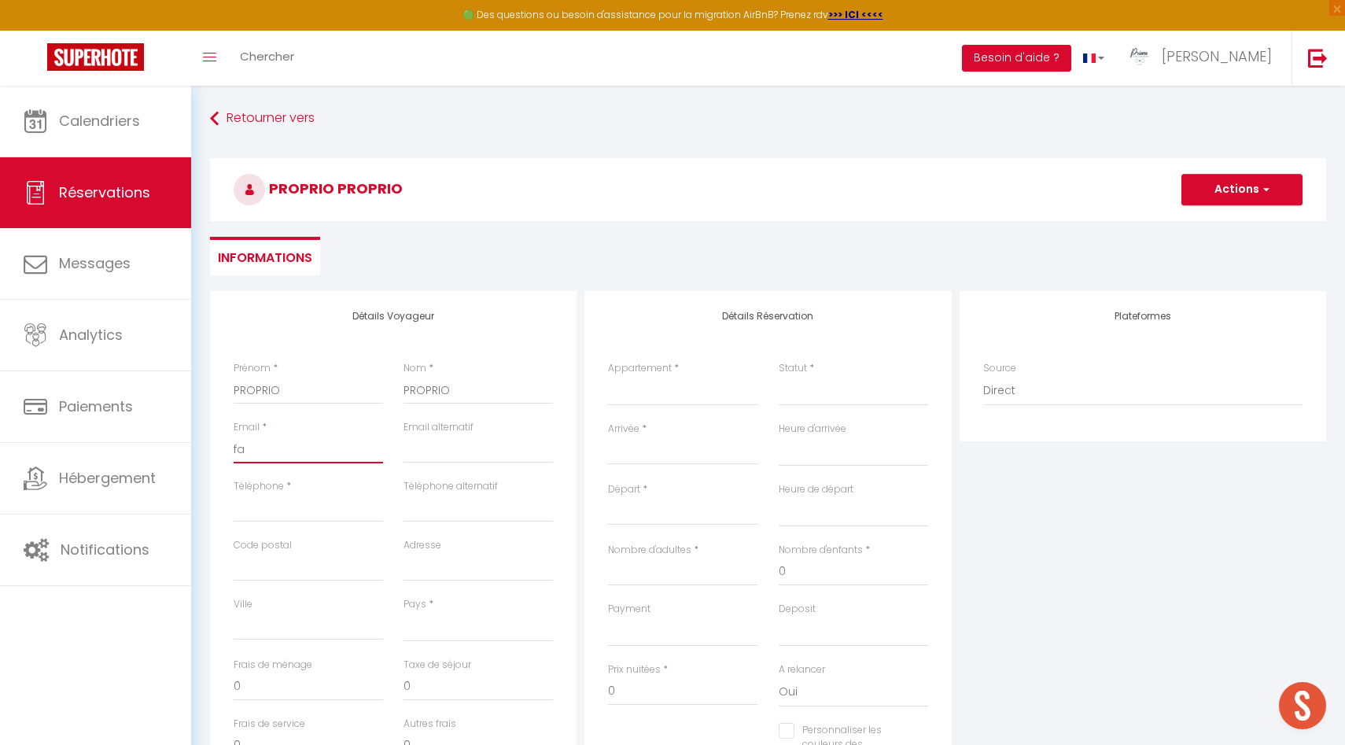
select select
checkbox input "false"
type input "fac"
select select
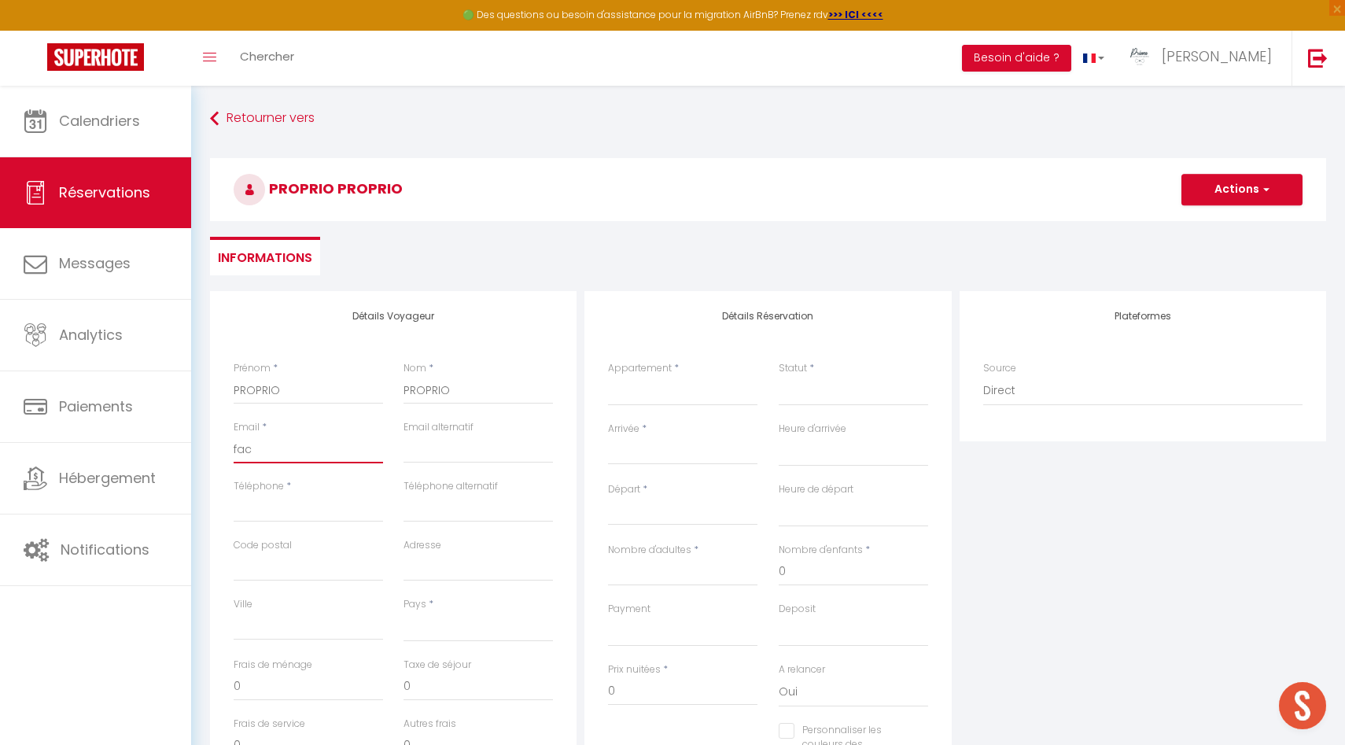
select select
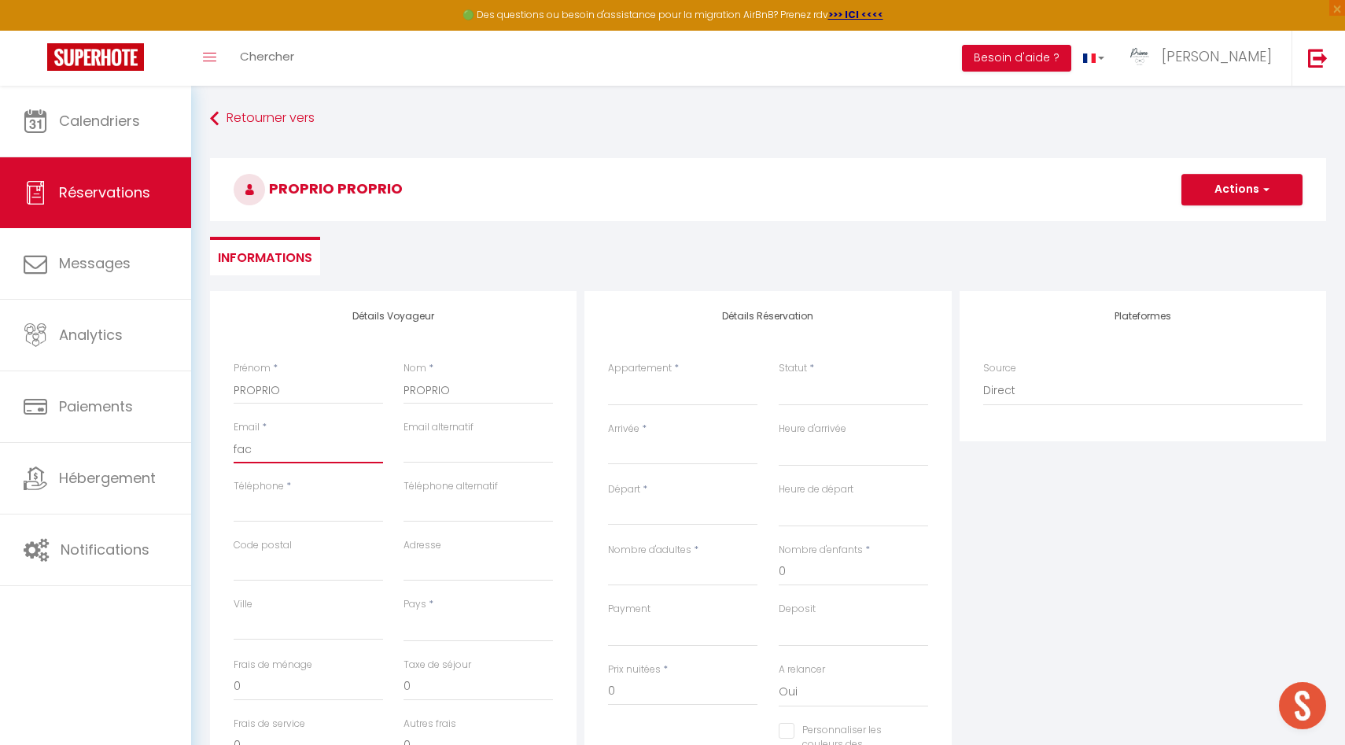
checkbox input "false"
type input "fact"
select select
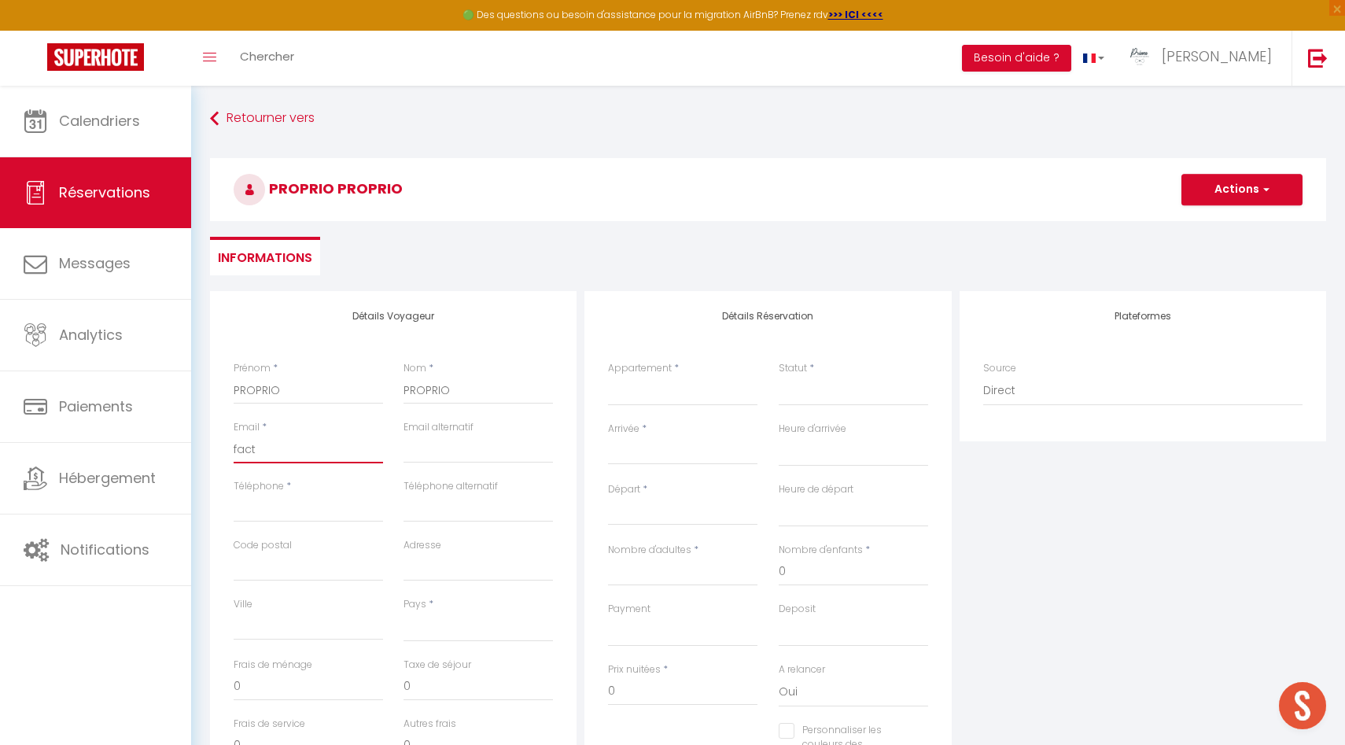
select select
checkbox input "false"
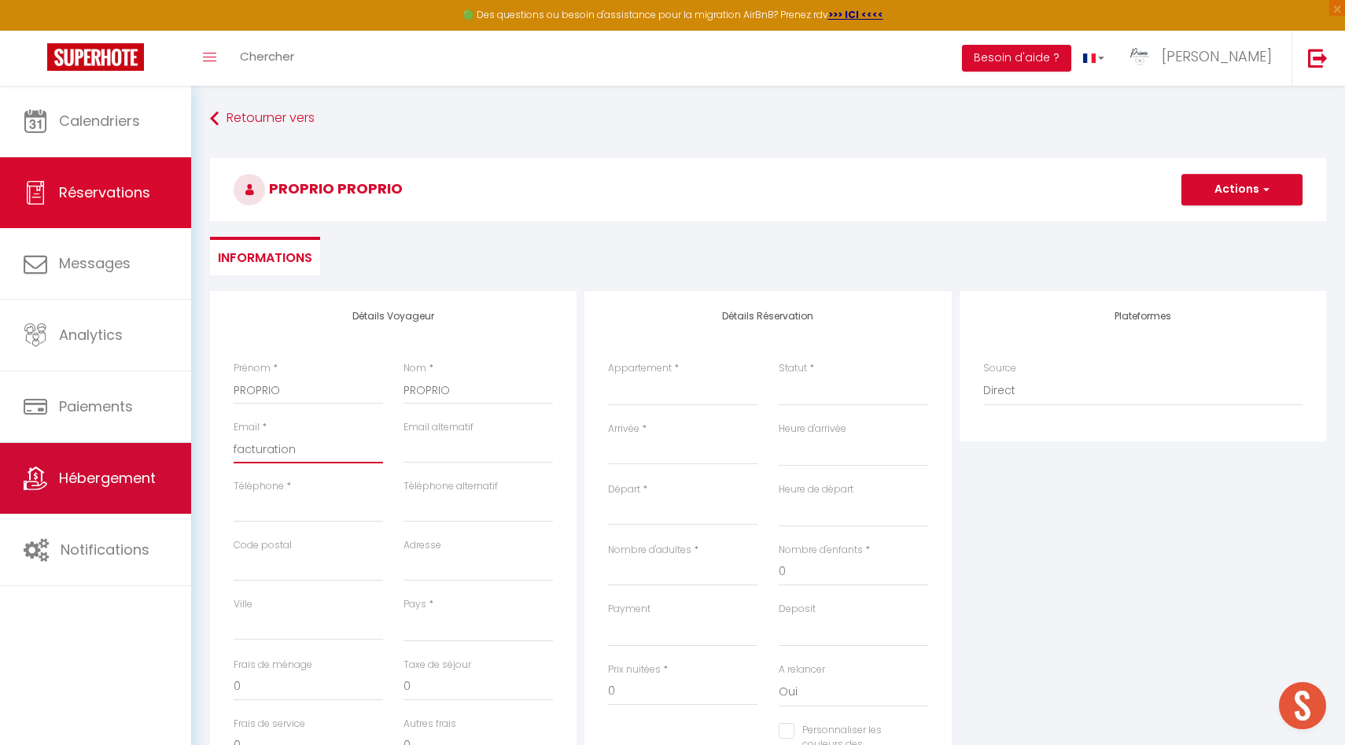
drag, startPoint x: 311, startPoint y: 452, endPoint x: 157, endPoint y: 446, distance: 154.3
click at [157, 446] on div "🟢 Des questions ou besoin d'assistance pour la migration AirBnB? Prenez rdv >>>…" at bounding box center [672, 525] width 1345 height 878
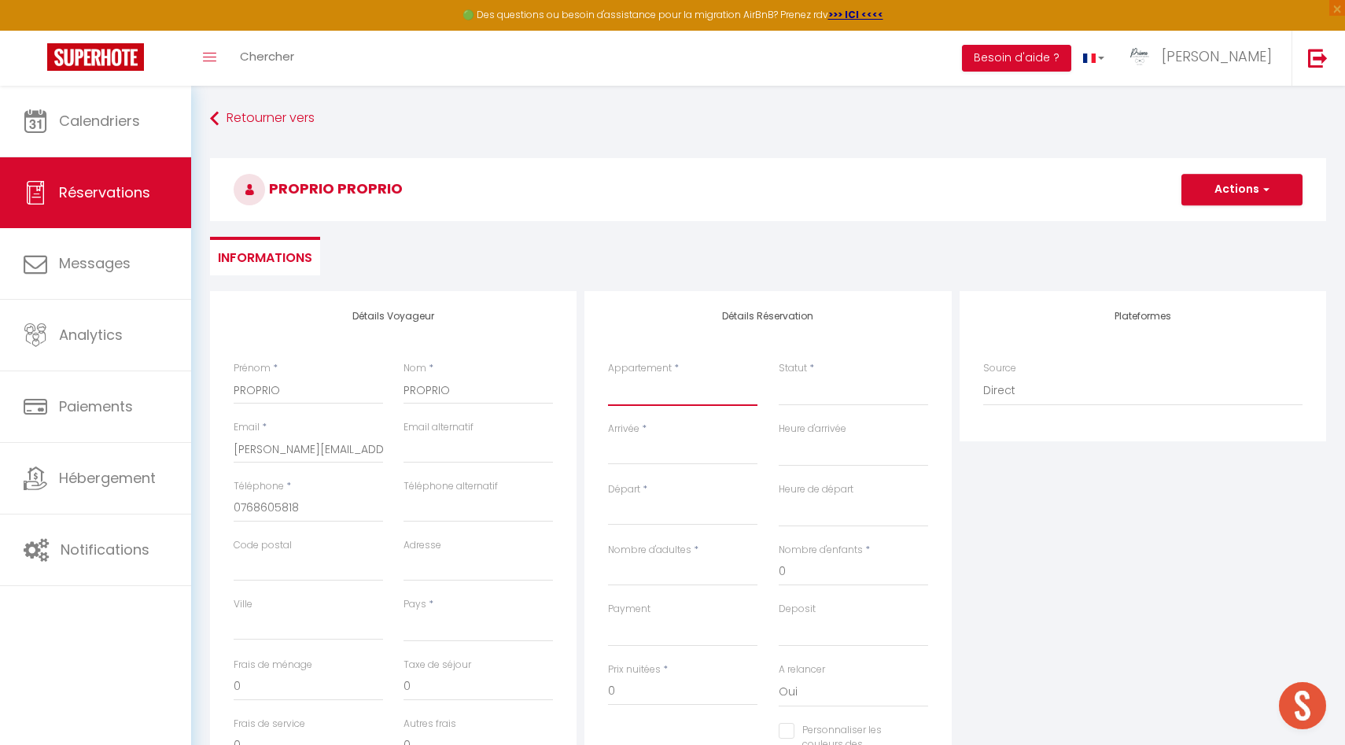
click at [642, 387] on select "La Chapelle · La Chapelle * * * * *, Les Suites du Palais *[GEOGRAPHIC_DATA]* -…" at bounding box center [682, 391] width 149 height 30
click at [608, 376] on select "La Chapelle · La Chapelle * * * * *, Les Suites du Palais *[GEOGRAPHIC_DATA]* -…" at bounding box center [682, 391] width 149 height 30
click at [665, 453] on input "Arrivée" at bounding box center [682, 452] width 149 height 20
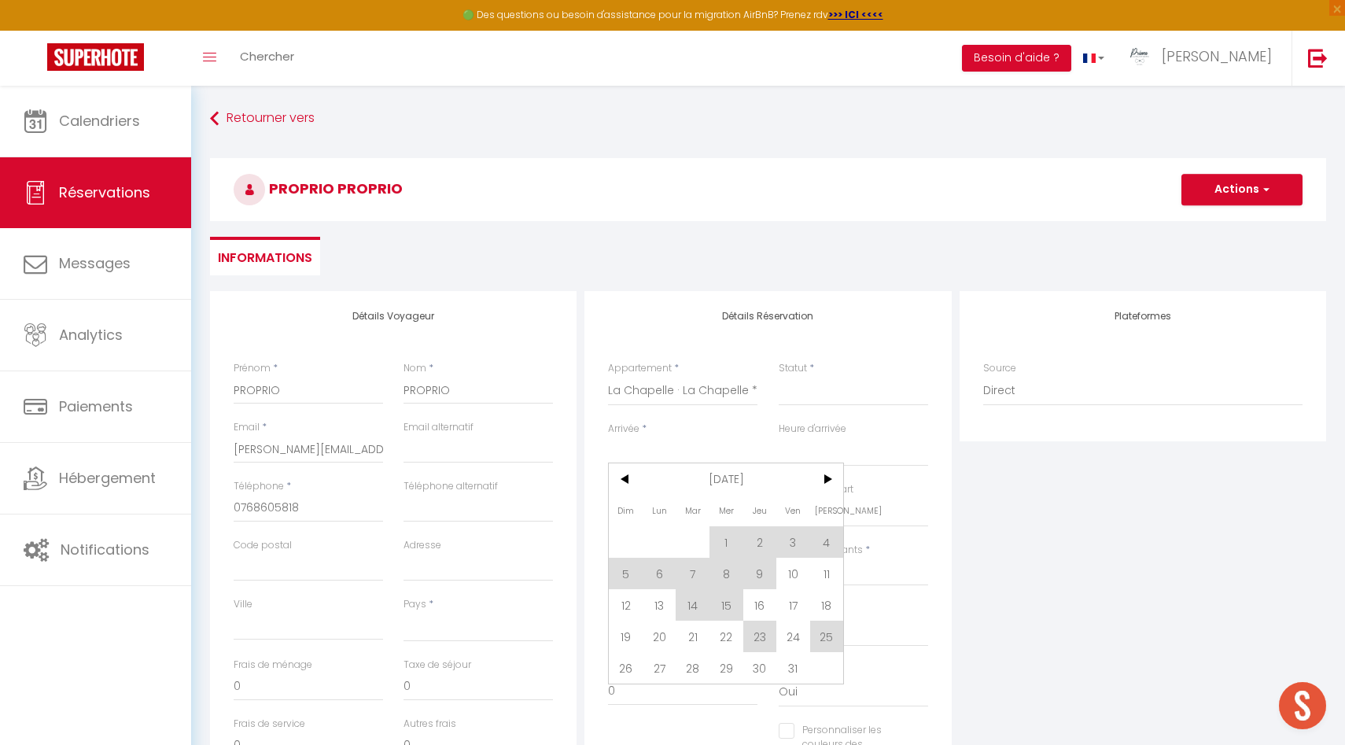
click at [651, 453] on input "Arrivée" at bounding box center [682, 452] width 149 height 20
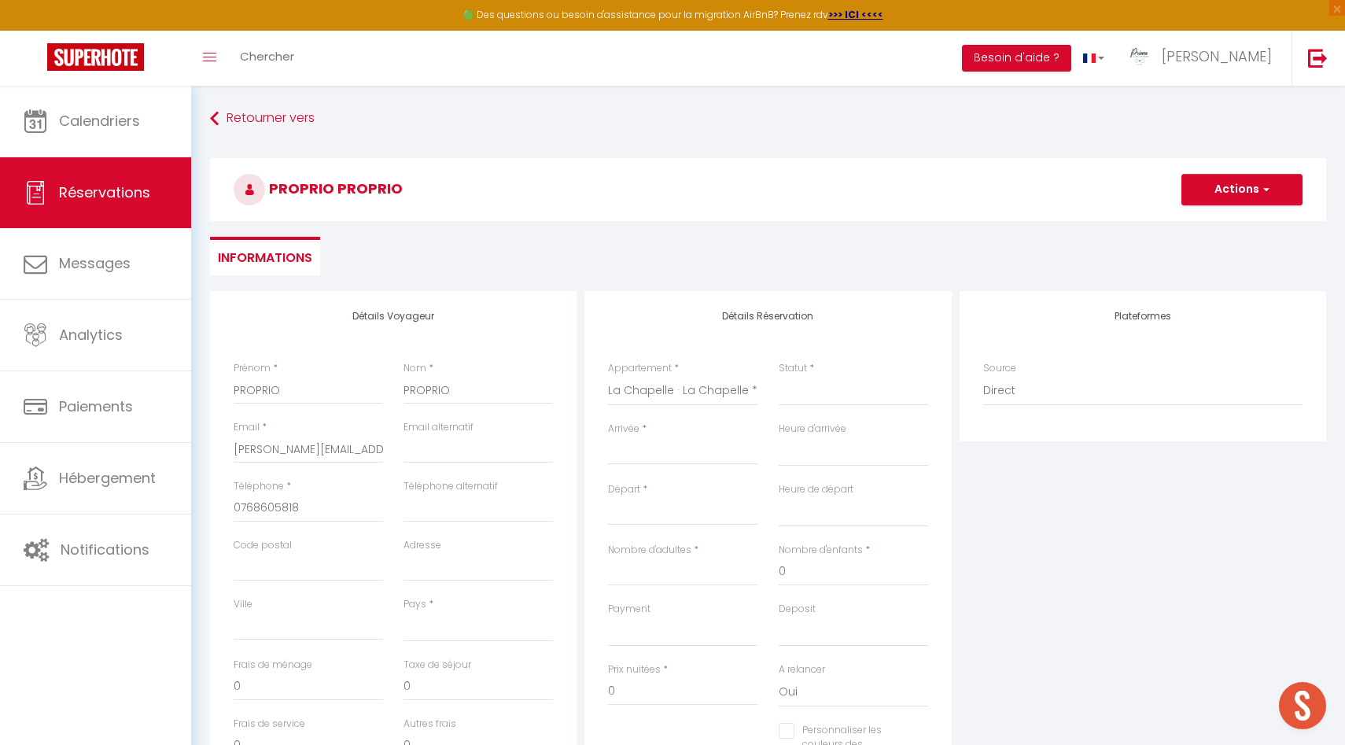
click at [651, 453] on input "Arrivée" at bounding box center [682, 452] width 149 height 20
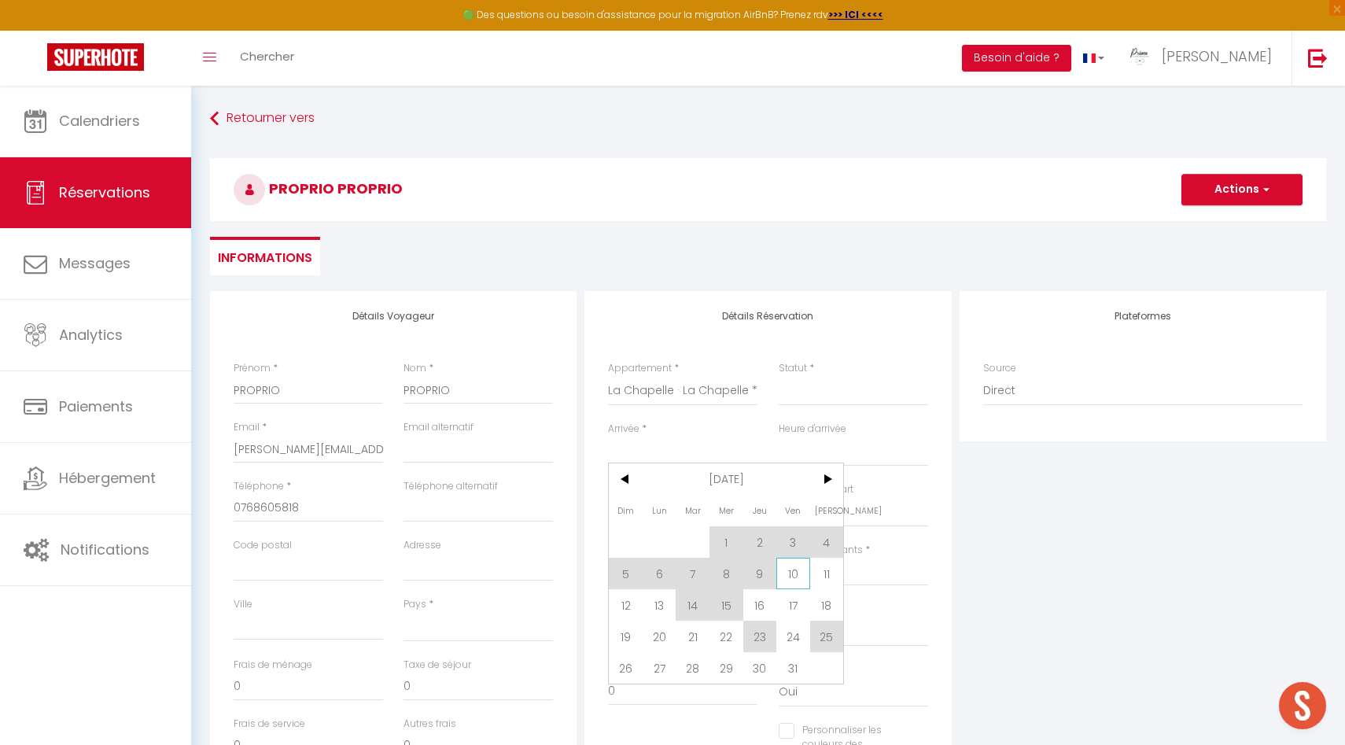
click at [793, 569] on span "10" at bounding box center [793, 573] width 34 height 31
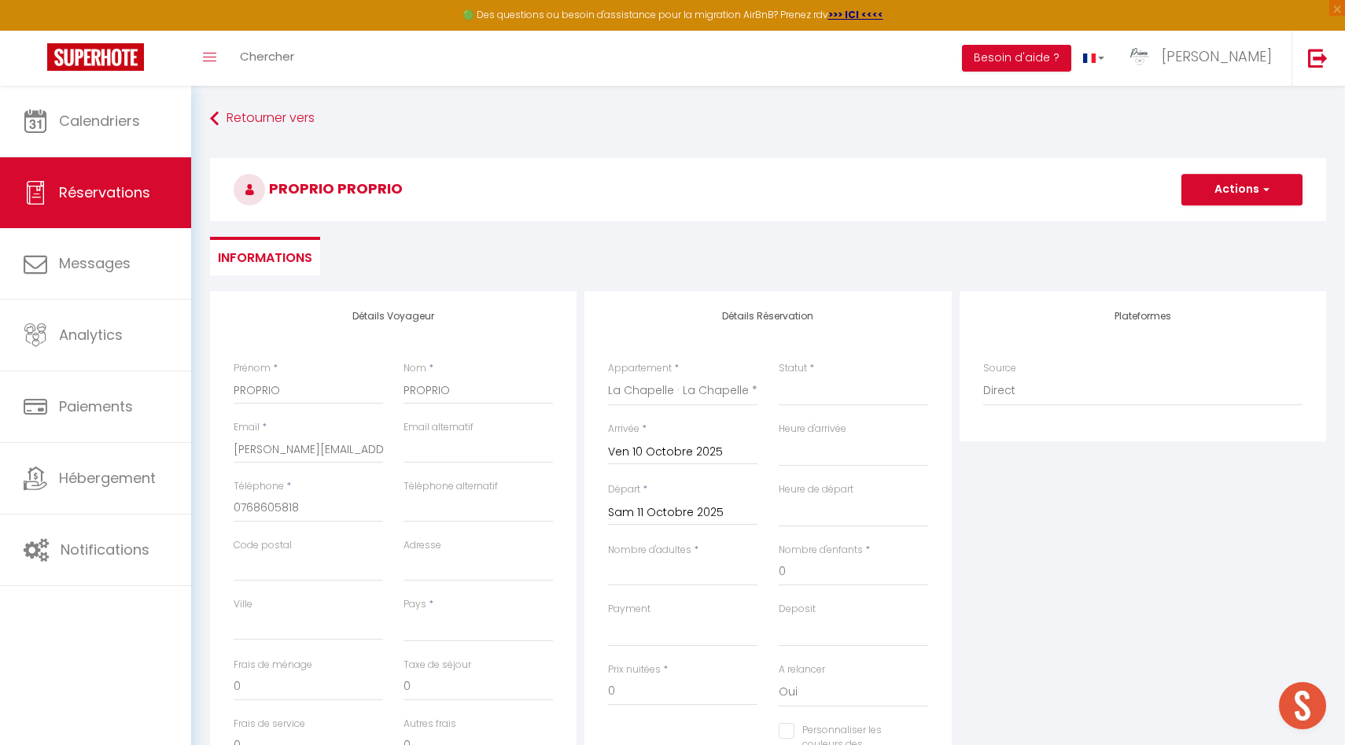
click at [661, 517] on input "Sam 11 Octobre 2025" at bounding box center [682, 513] width 149 height 20
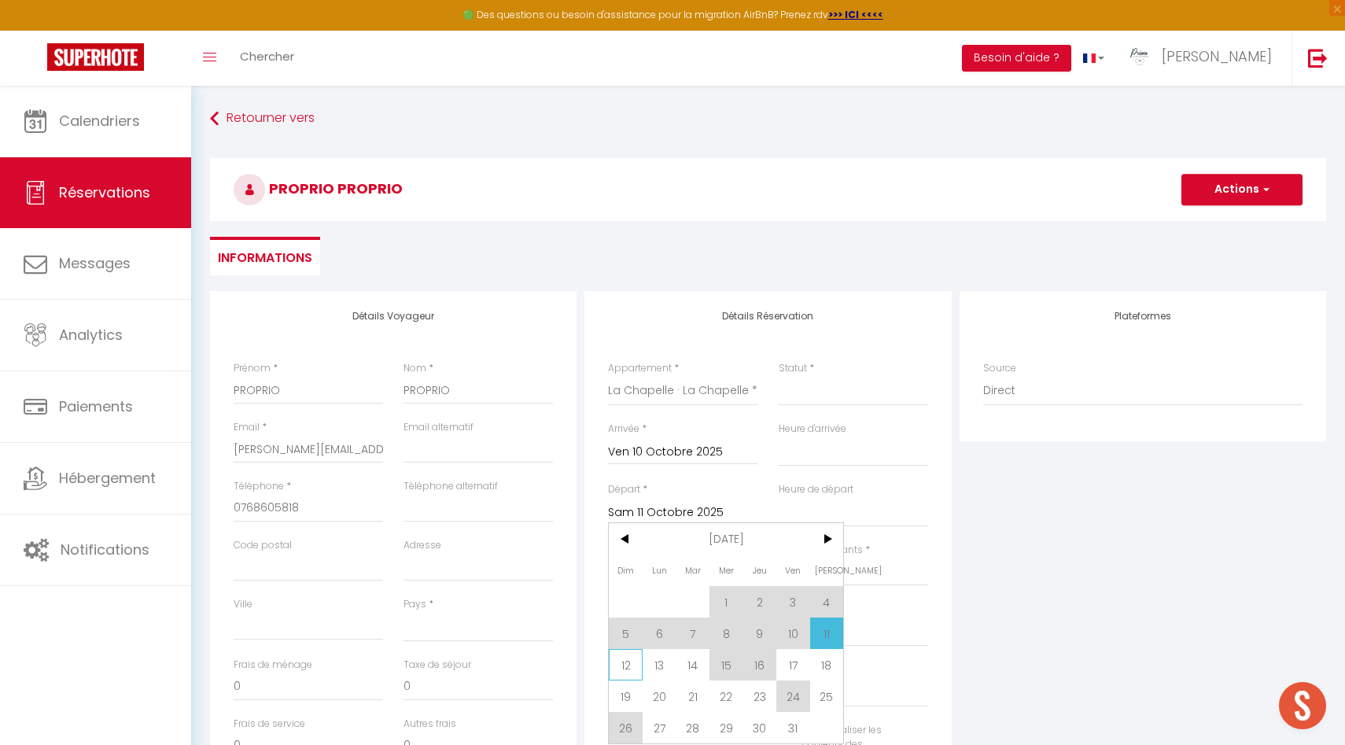
click at [626, 659] on span "12" at bounding box center [626, 664] width 34 height 31
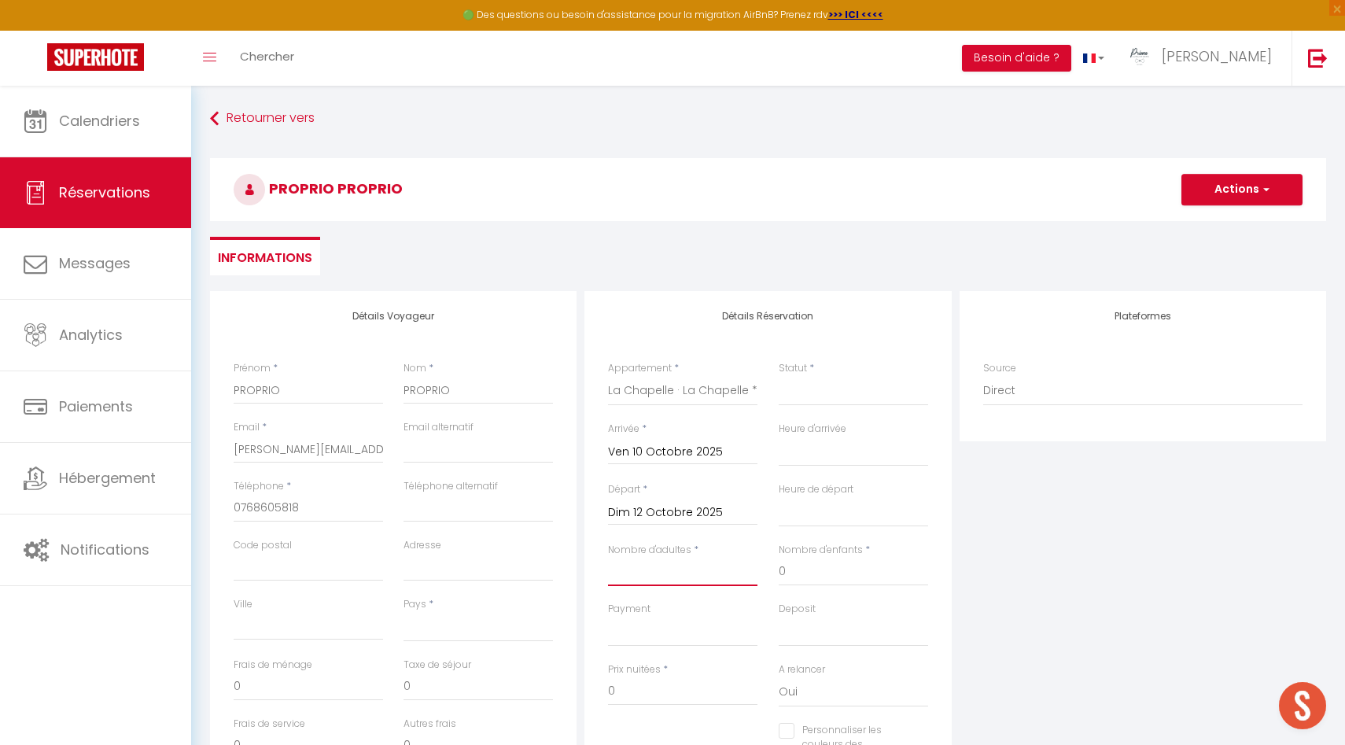
click at [648, 573] on input "Nombre d'adultes" at bounding box center [682, 572] width 149 height 28
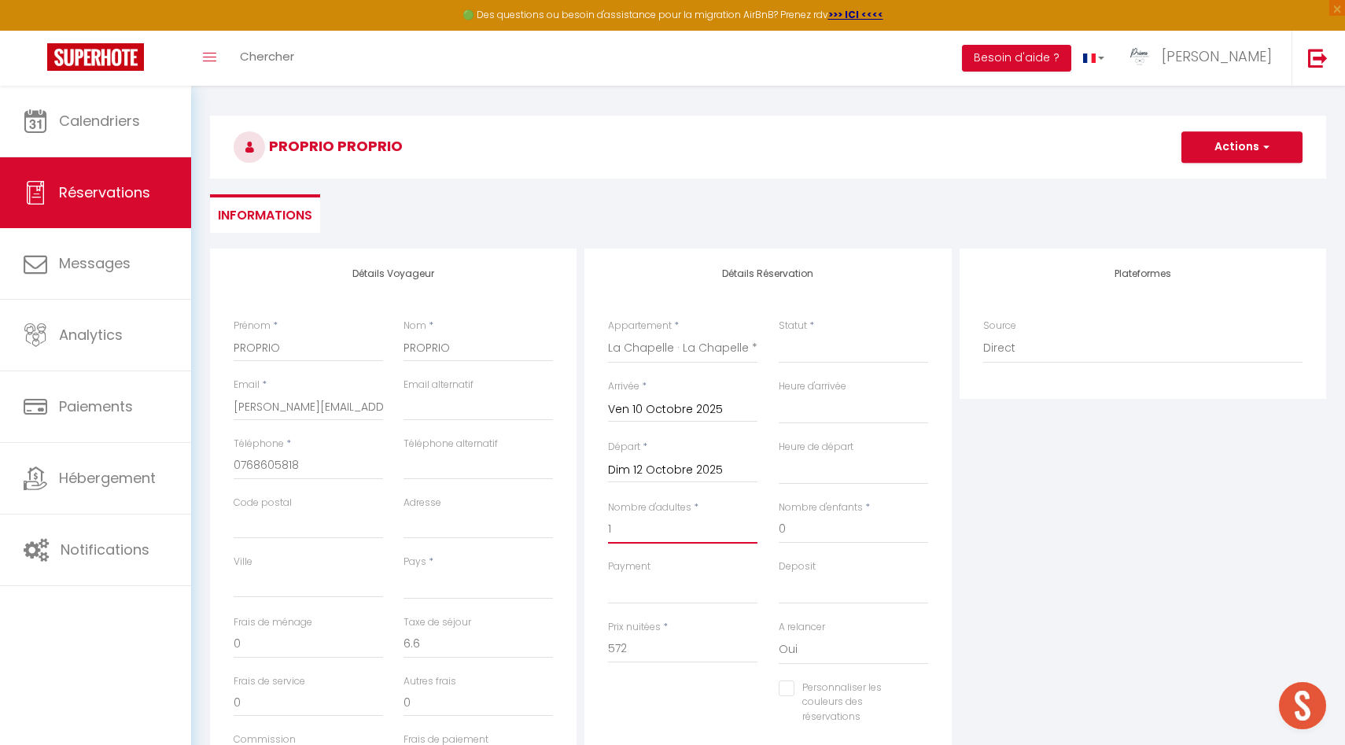
scroll to position [120, 0]
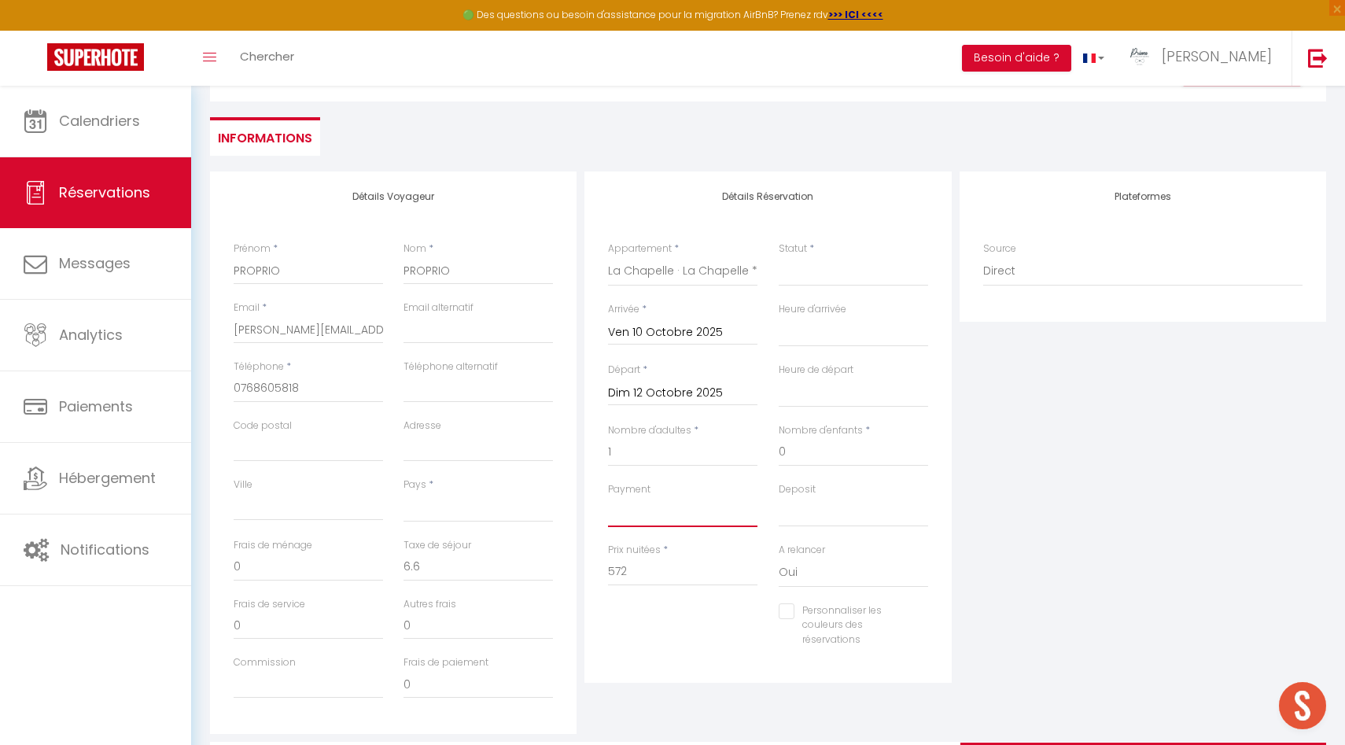
click at [688, 510] on select "OK KO" at bounding box center [682, 512] width 149 height 30
click at [608, 497] on select "OK KO" at bounding box center [682, 512] width 149 height 30
click at [801, 513] on select "OK KO" at bounding box center [853, 512] width 149 height 30
click at [779, 497] on select "OK KO" at bounding box center [853, 512] width 149 height 30
drag, startPoint x: 683, startPoint y: 570, endPoint x: 532, endPoint y: 569, distance: 151.0
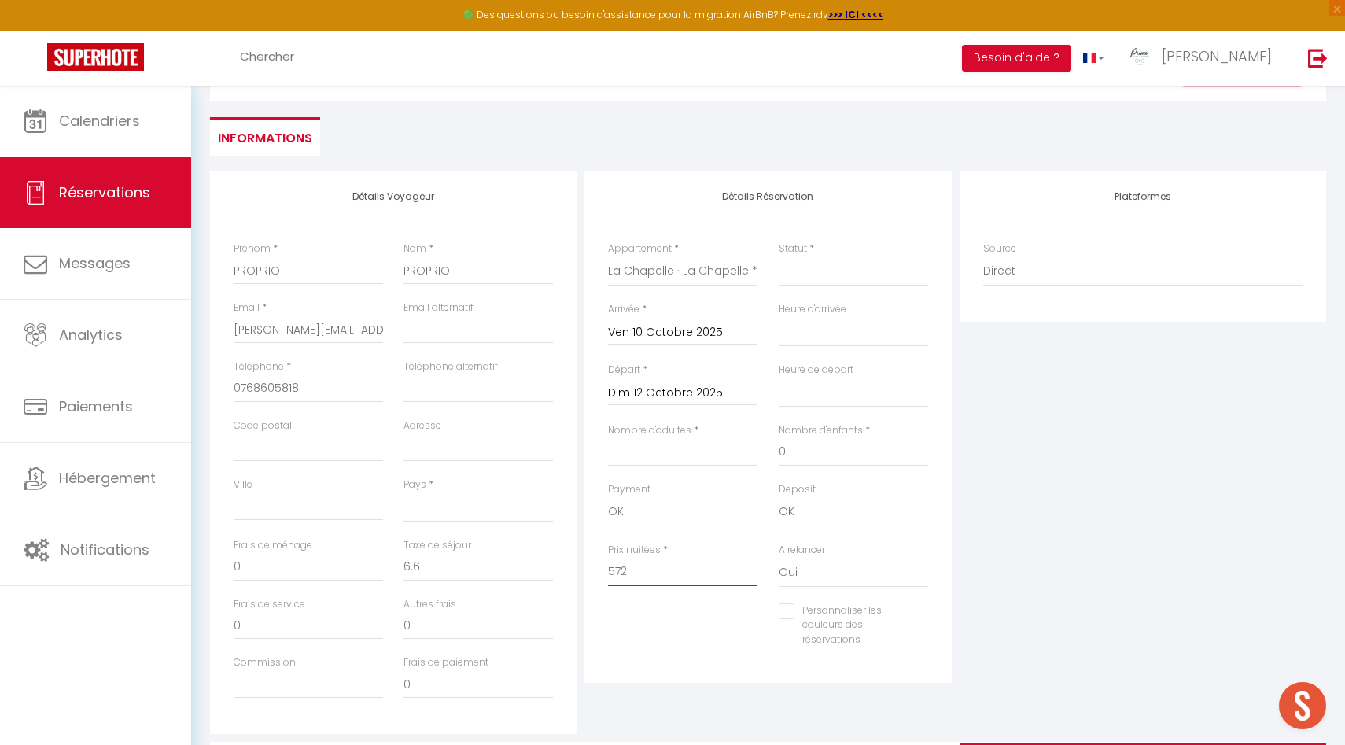
click at [532, 569] on div "Détails Voyageur Prénom * PROPRIO Nom * PROPRIO Email * [PERSON_NAME][EMAIL_ADD…" at bounding box center [768, 452] width 1124 height 562
drag, startPoint x: 462, startPoint y: 558, endPoint x: 351, endPoint y: 552, distance: 111.9
click at [351, 552] on div "Frais de ménage 0 Taxe de séjour 0" at bounding box center [393, 567] width 341 height 59
click at [451, 499] on select "[GEOGRAPHIC_DATA] [GEOGRAPHIC_DATA] [GEOGRAPHIC_DATA] [GEOGRAPHIC_DATA] [GEOGRA…" at bounding box center [477, 507] width 149 height 30
click at [403, 492] on select "[GEOGRAPHIC_DATA] [GEOGRAPHIC_DATA] [GEOGRAPHIC_DATA] [GEOGRAPHIC_DATA] [GEOGRA…" at bounding box center [477, 507] width 149 height 30
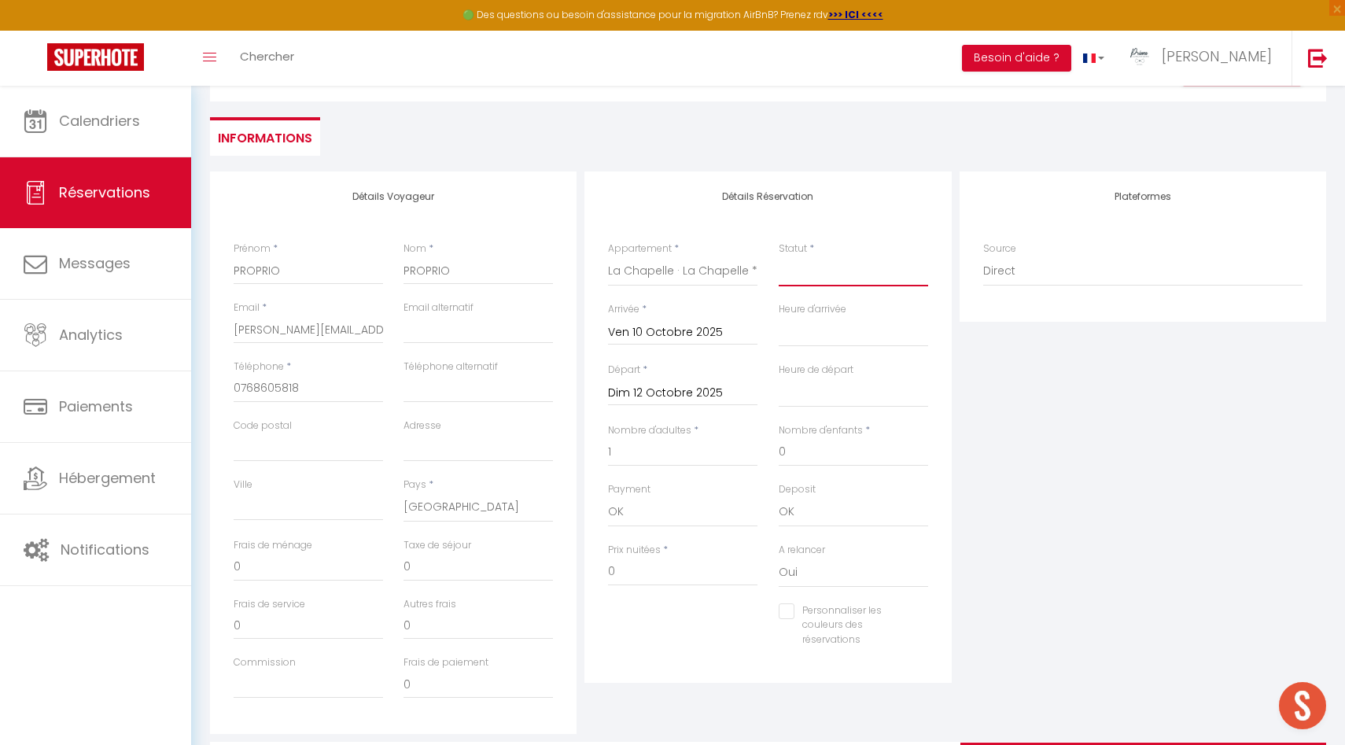
click at [840, 285] on select "Confirmé Non Confirmé [PERSON_NAME] par le voyageur No Show Request" at bounding box center [853, 271] width 149 height 30
click at [779, 256] on select "Confirmé Non Confirmé [PERSON_NAME] par le voyageur No Show Request" at bounding box center [853, 271] width 149 height 30
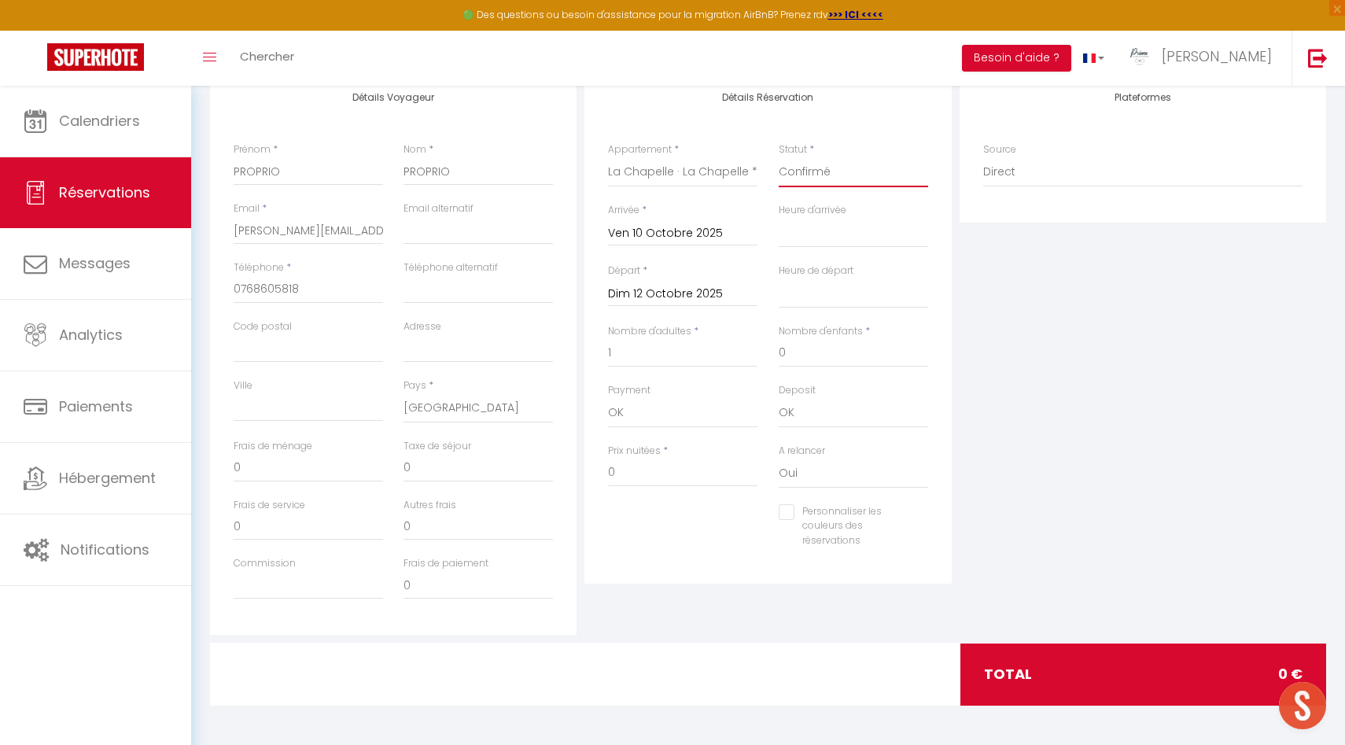
scroll to position [0, 0]
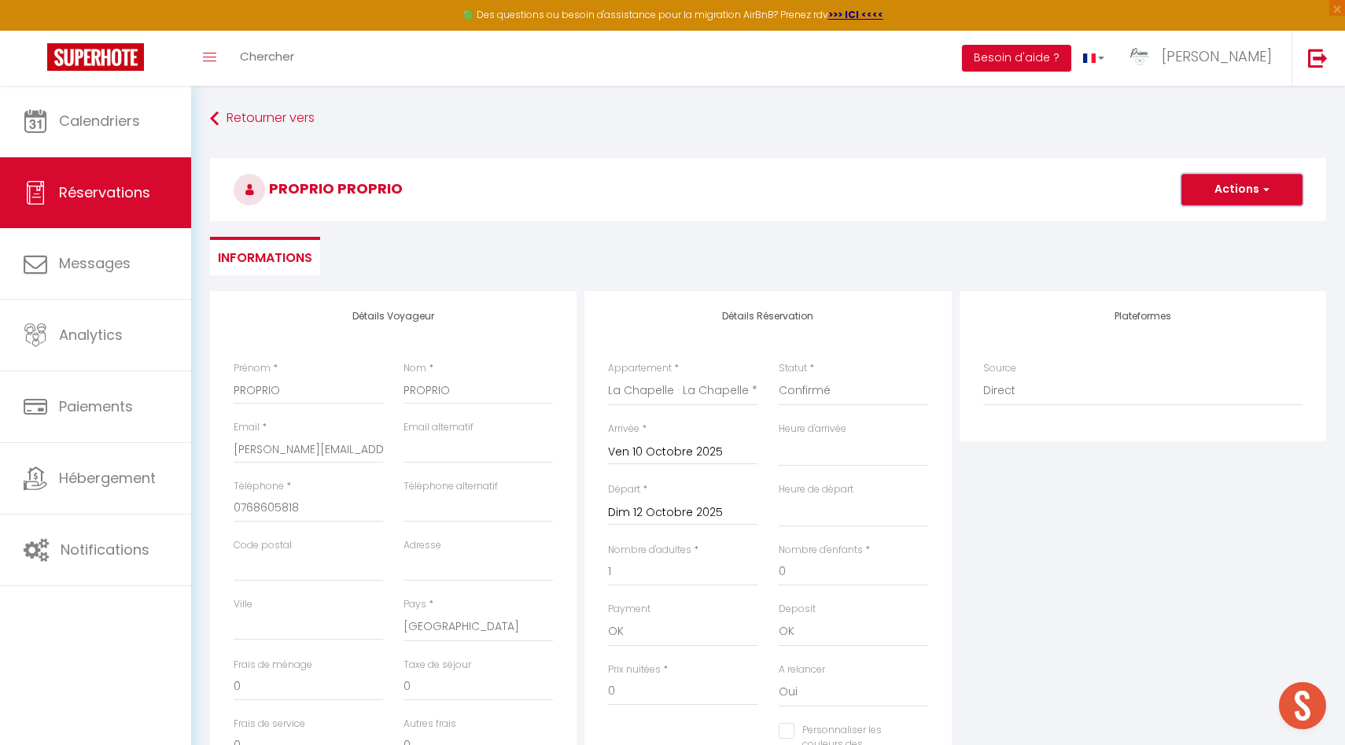
click at [1259, 183] on span "button" at bounding box center [1263, 189] width 9 height 14
click at [1232, 225] on link "Enregistrer" at bounding box center [1226, 224] width 124 height 20
